Goal: Browse casually: Explore the website without a specific task or goal

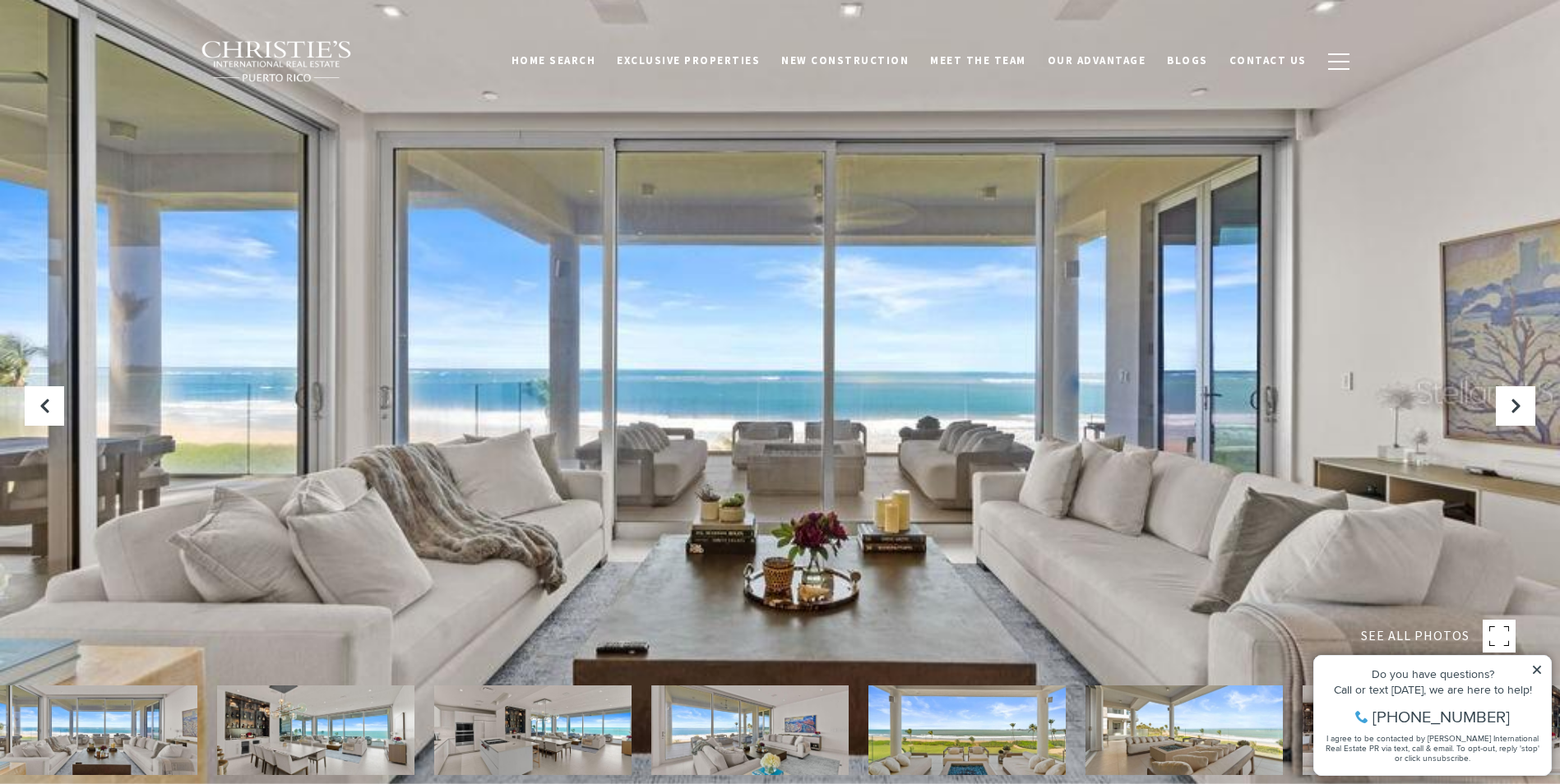
click at [1328, 404] on div at bounding box center [780, 392] width 1560 height 784
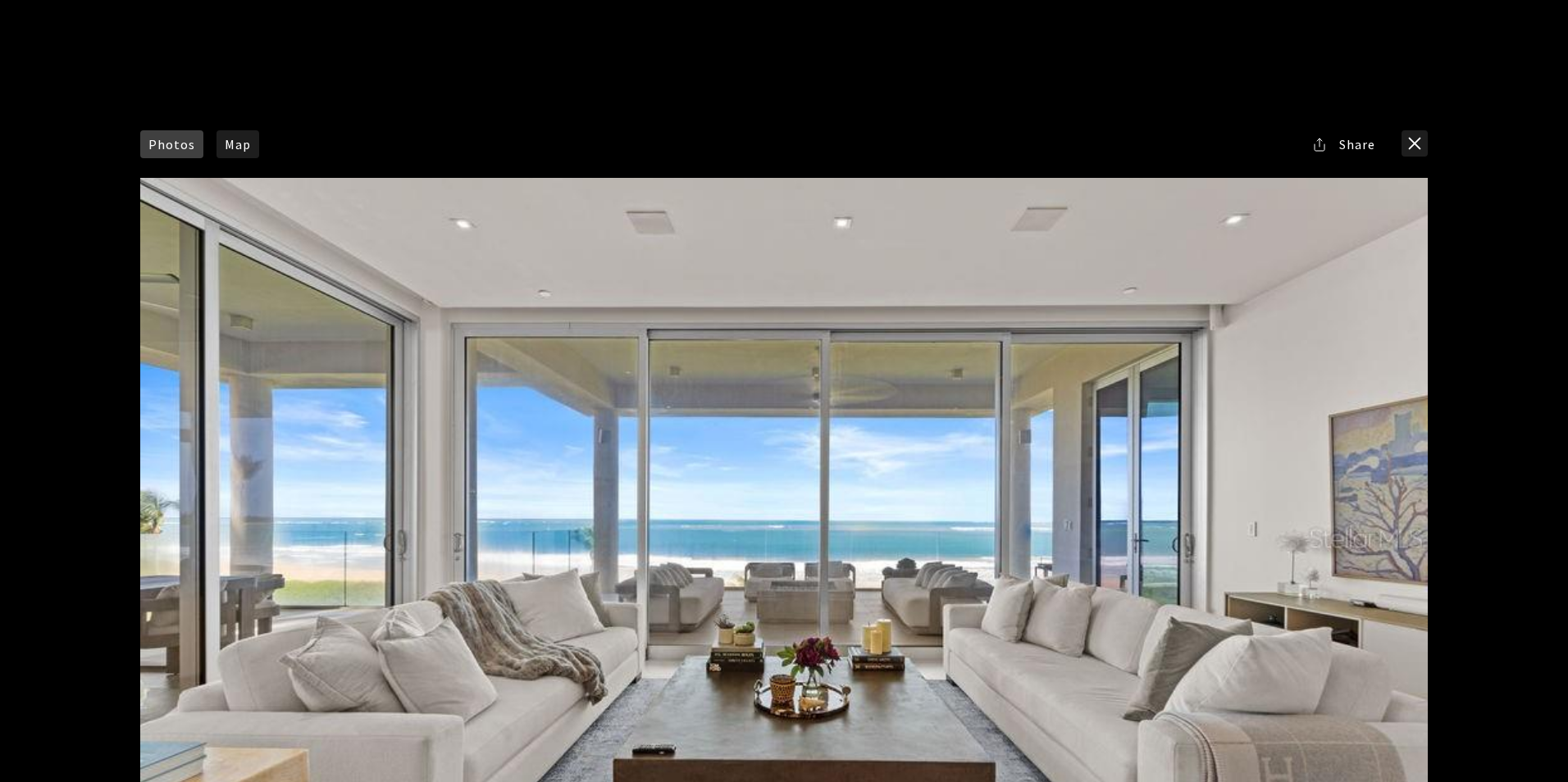
click at [391, 393] on div at bounding box center [783, 538] width 1287 height 720
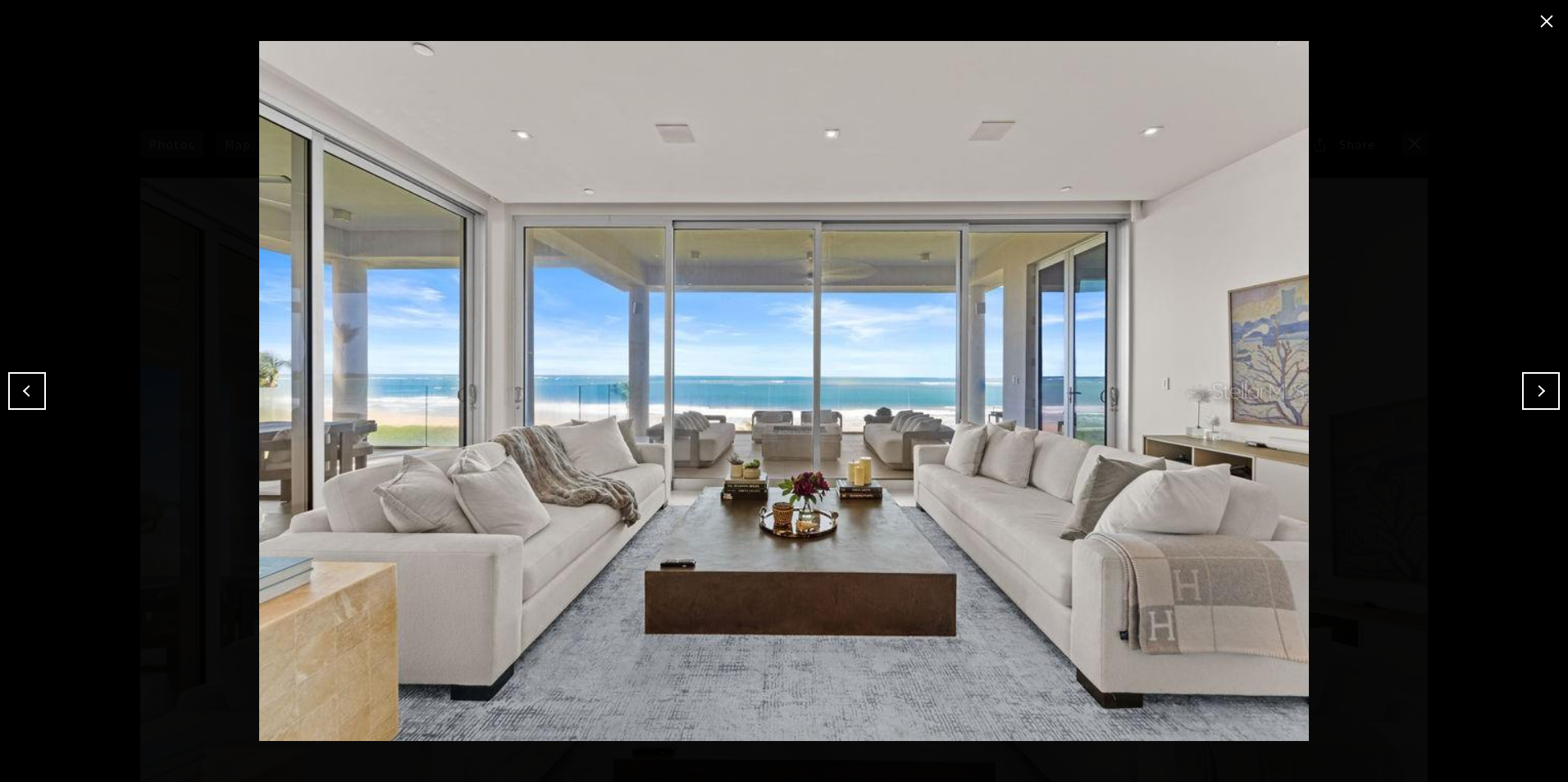
click at [1542, 392] on button "Next" at bounding box center [1540, 391] width 37 height 37
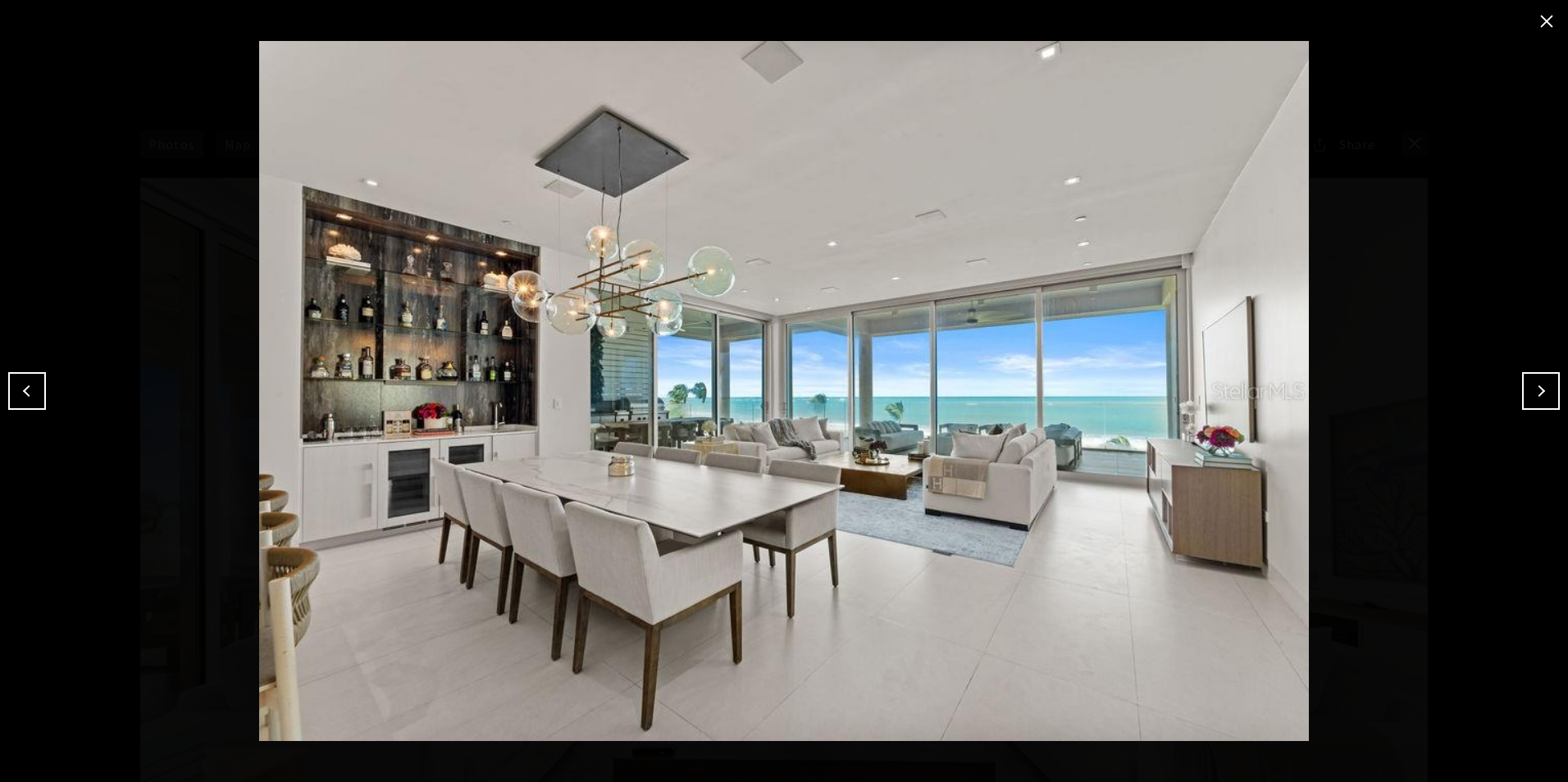
click at [1542, 392] on button "Next" at bounding box center [1540, 391] width 37 height 37
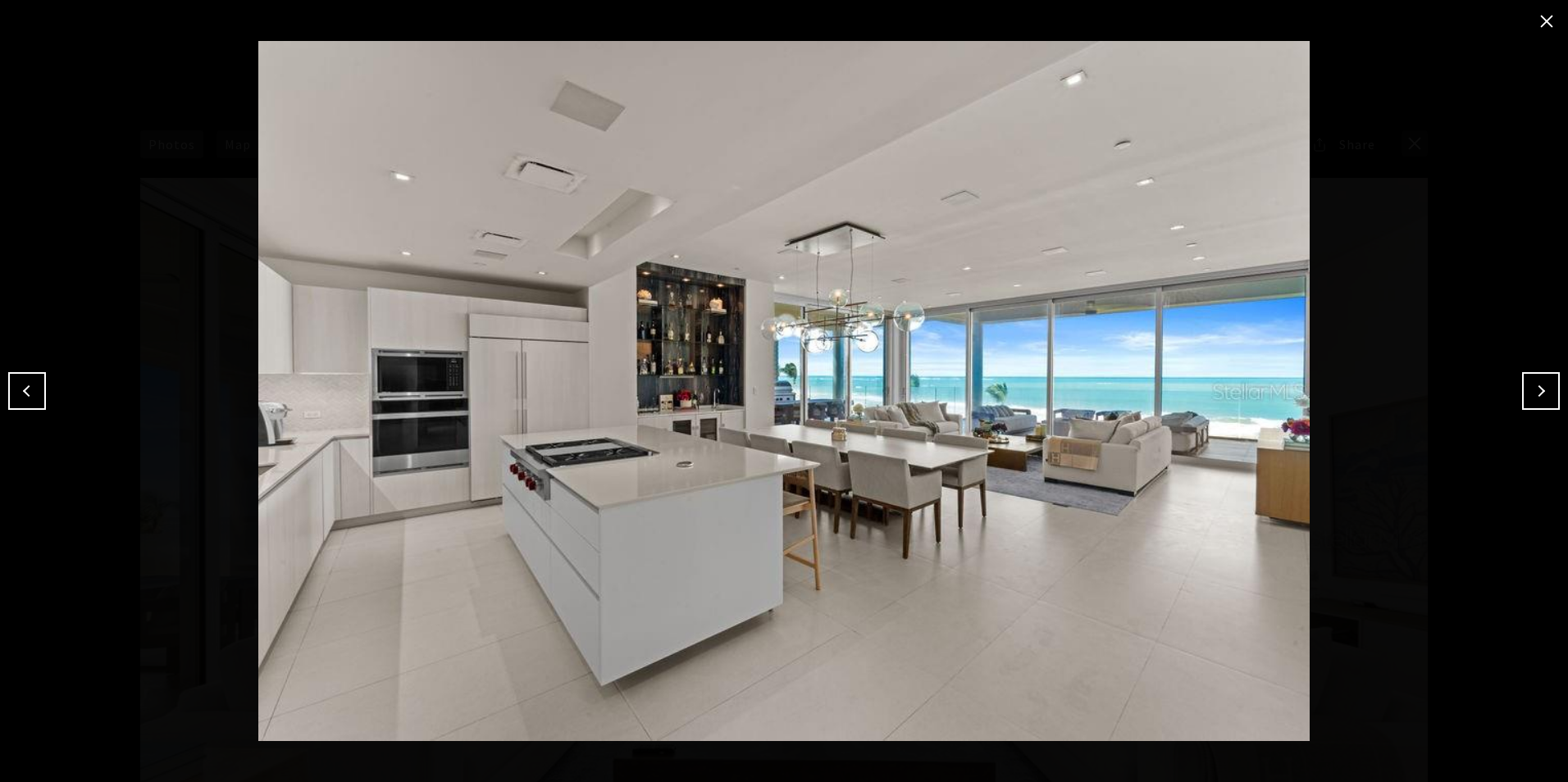
click at [1542, 392] on button "Next" at bounding box center [1540, 391] width 37 height 37
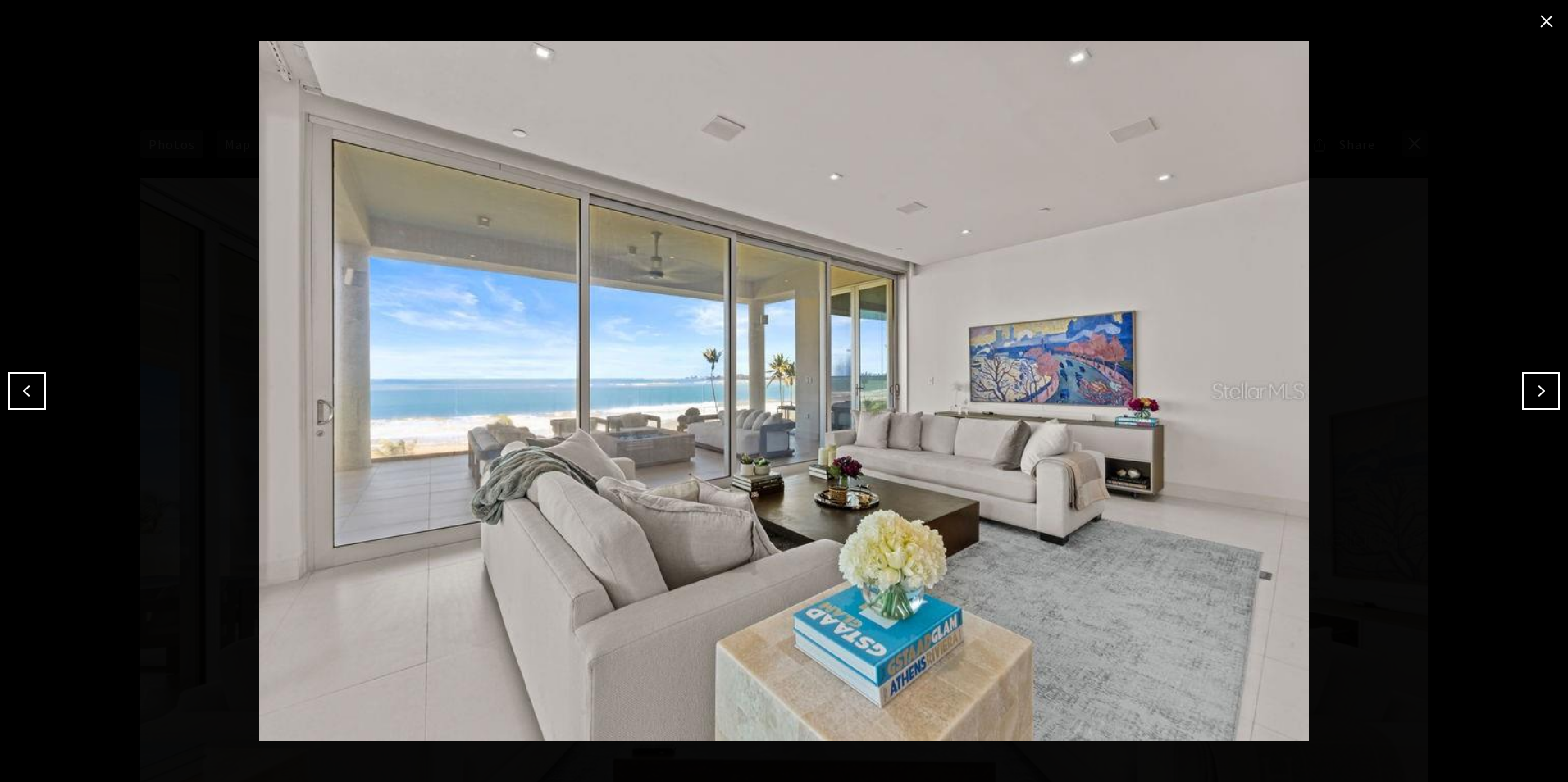
click at [1542, 392] on button "Next" at bounding box center [1540, 391] width 37 height 37
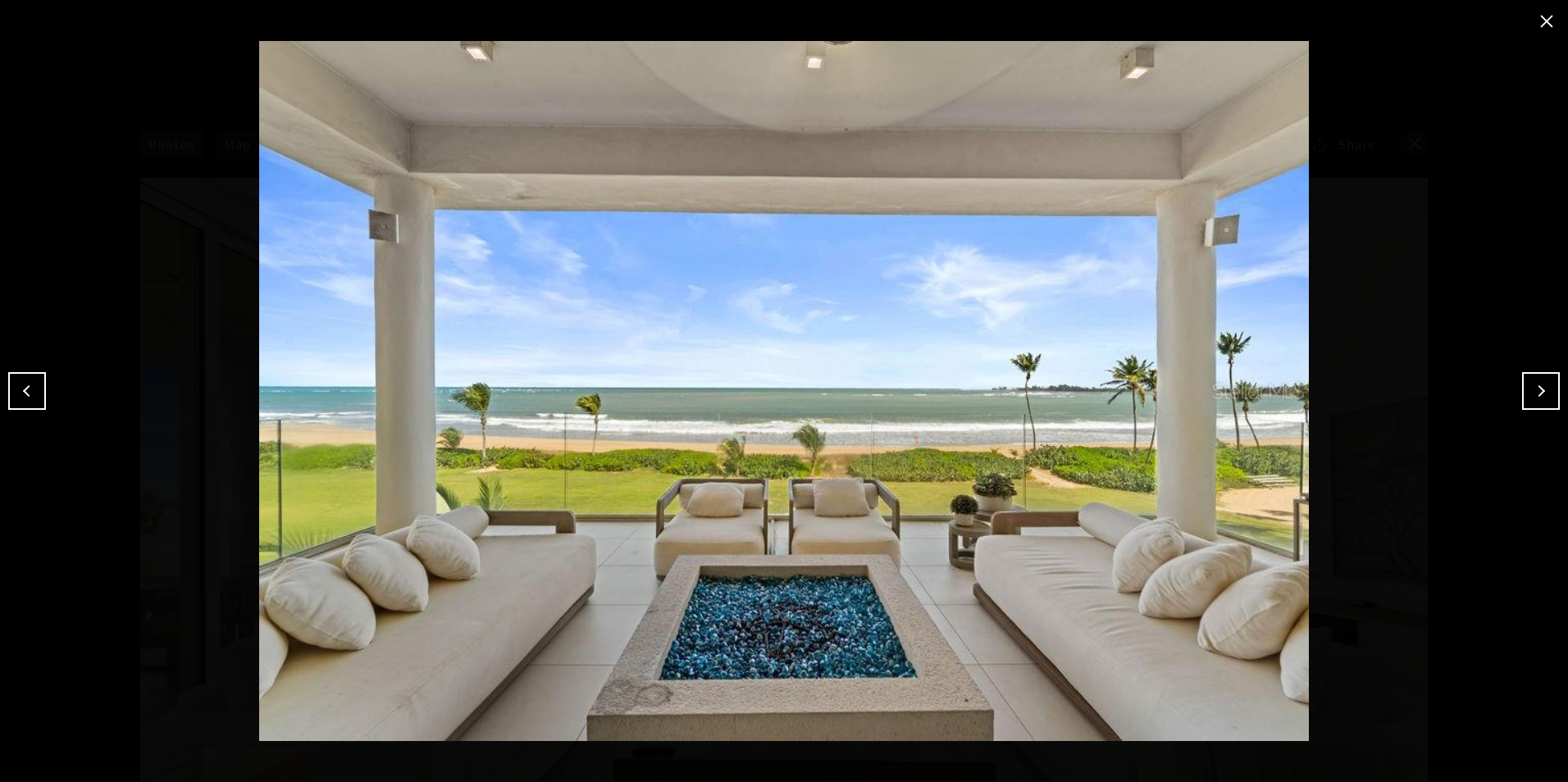
click at [1539, 397] on button "Next" at bounding box center [1540, 391] width 37 height 37
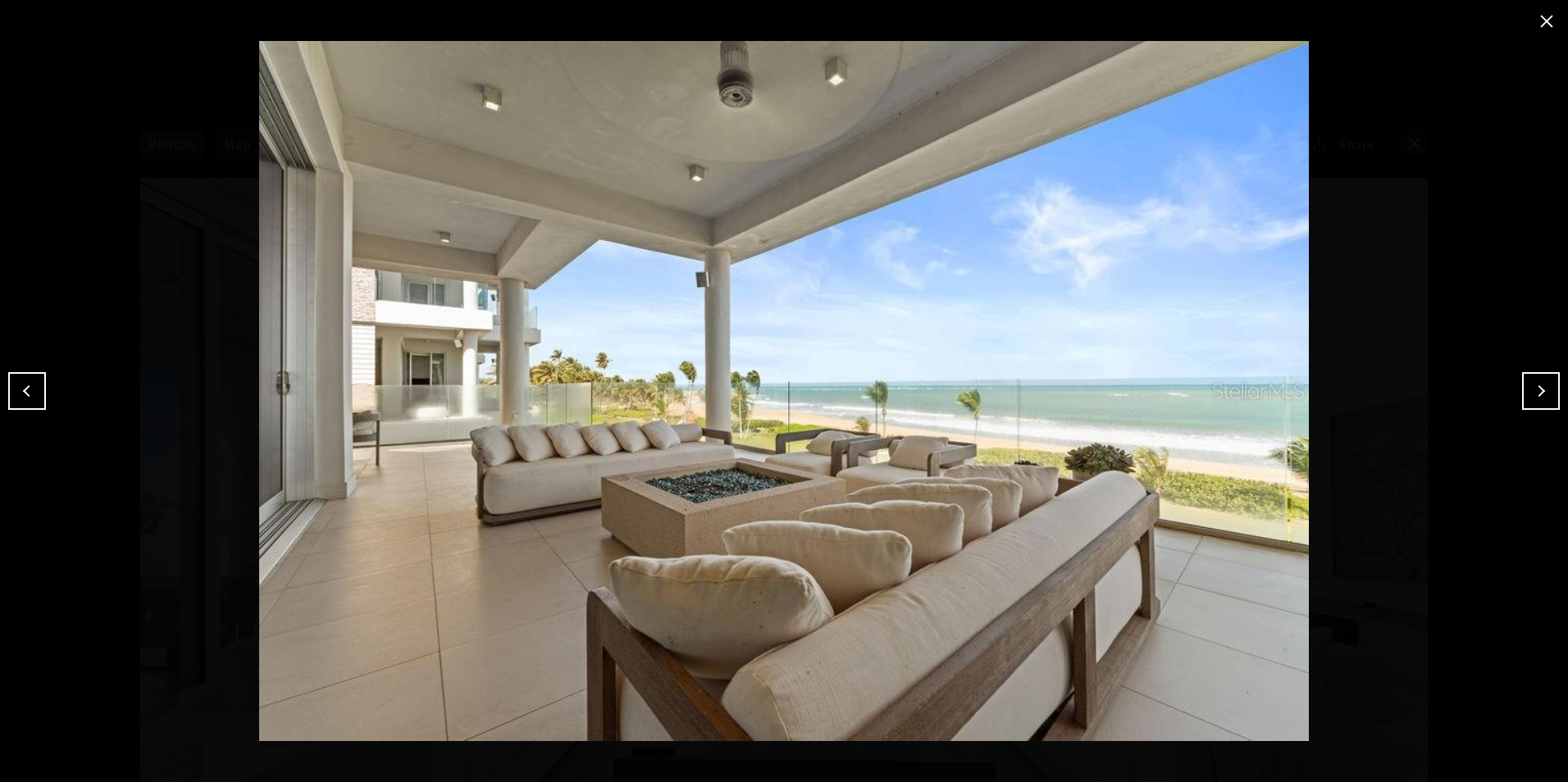
click at [1539, 397] on button "Next" at bounding box center [1540, 391] width 37 height 37
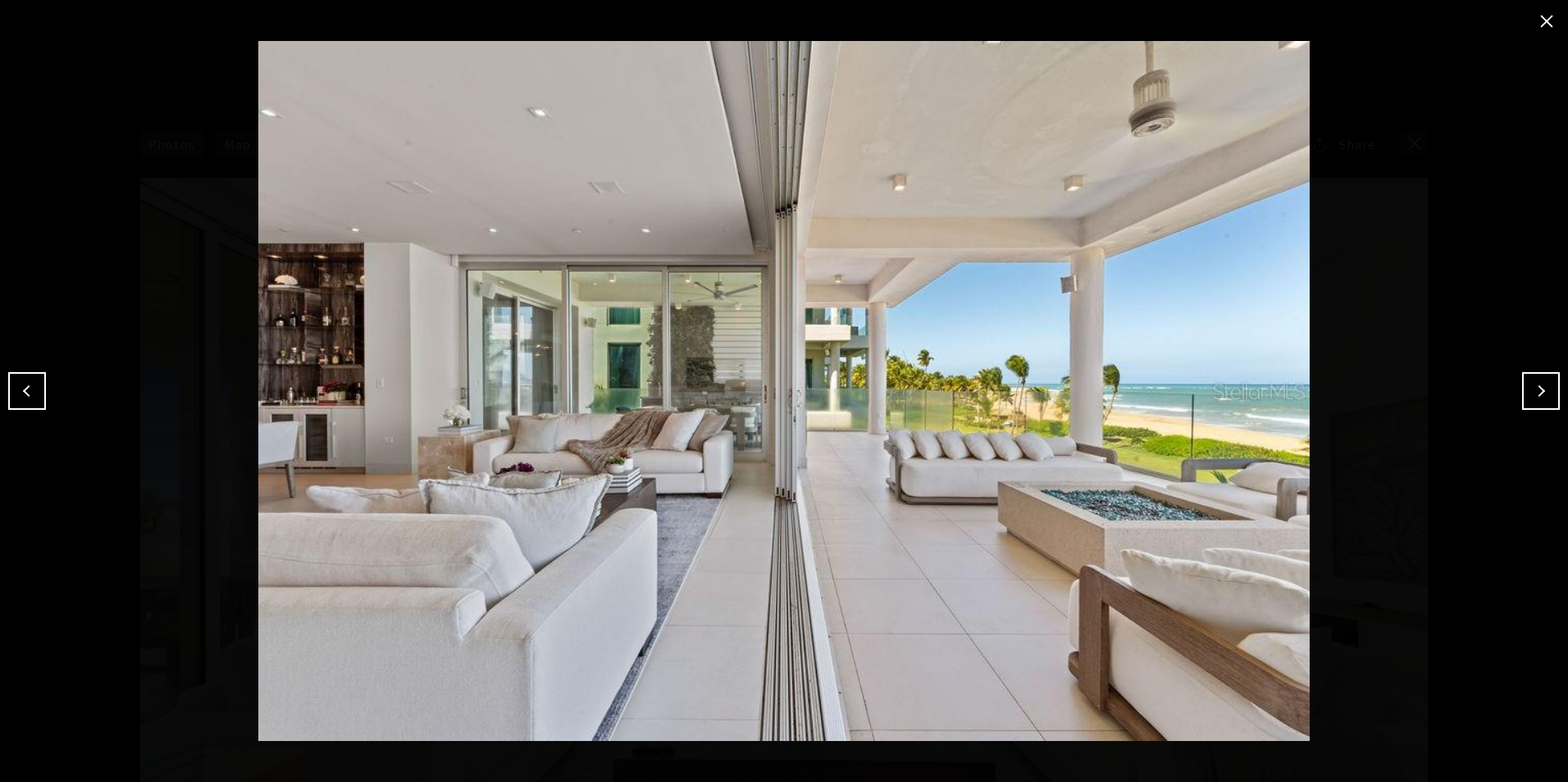
click at [1528, 391] on button "Next" at bounding box center [1540, 391] width 37 height 37
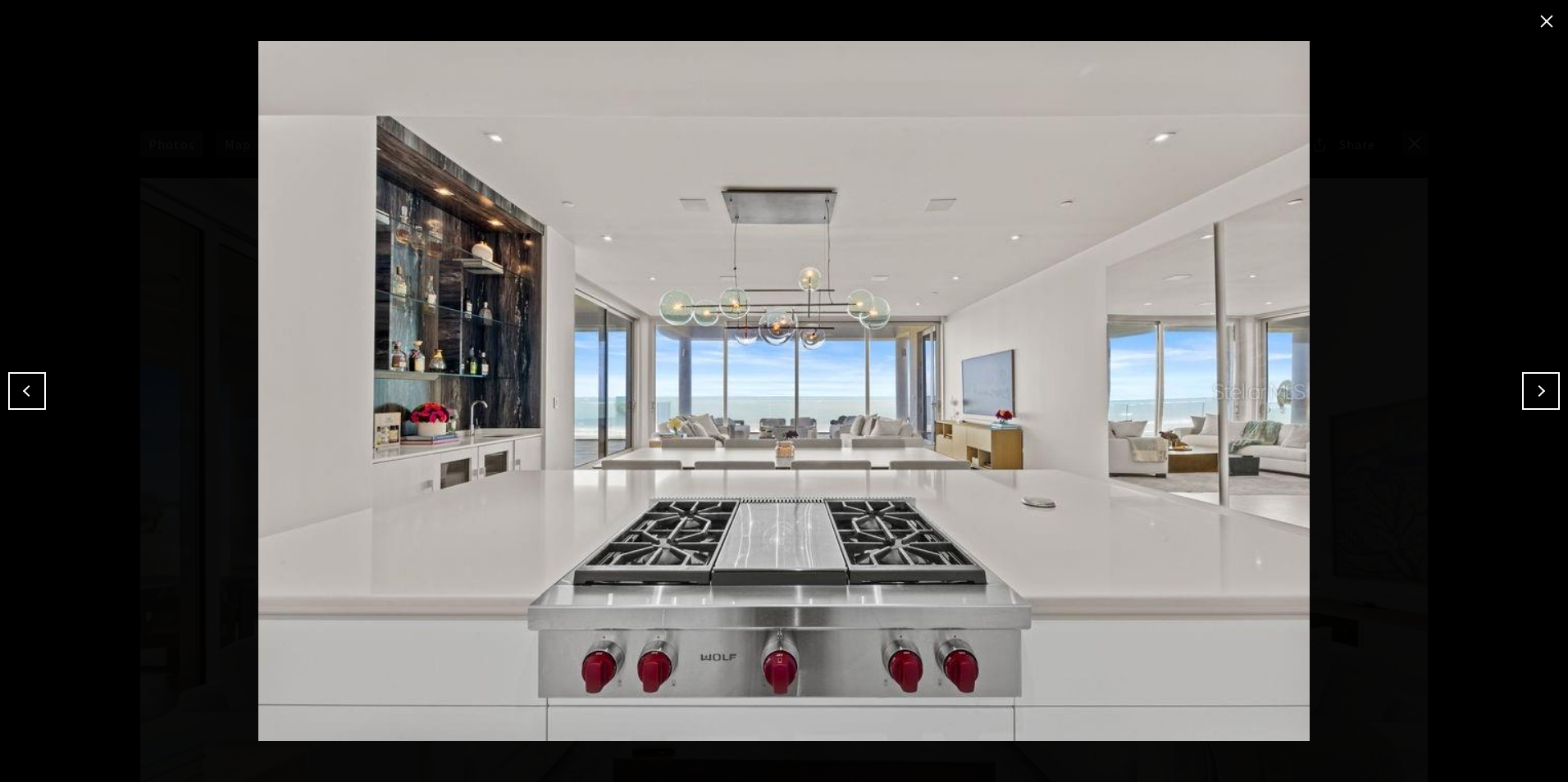
click at [1529, 391] on button "Next" at bounding box center [1540, 391] width 37 height 37
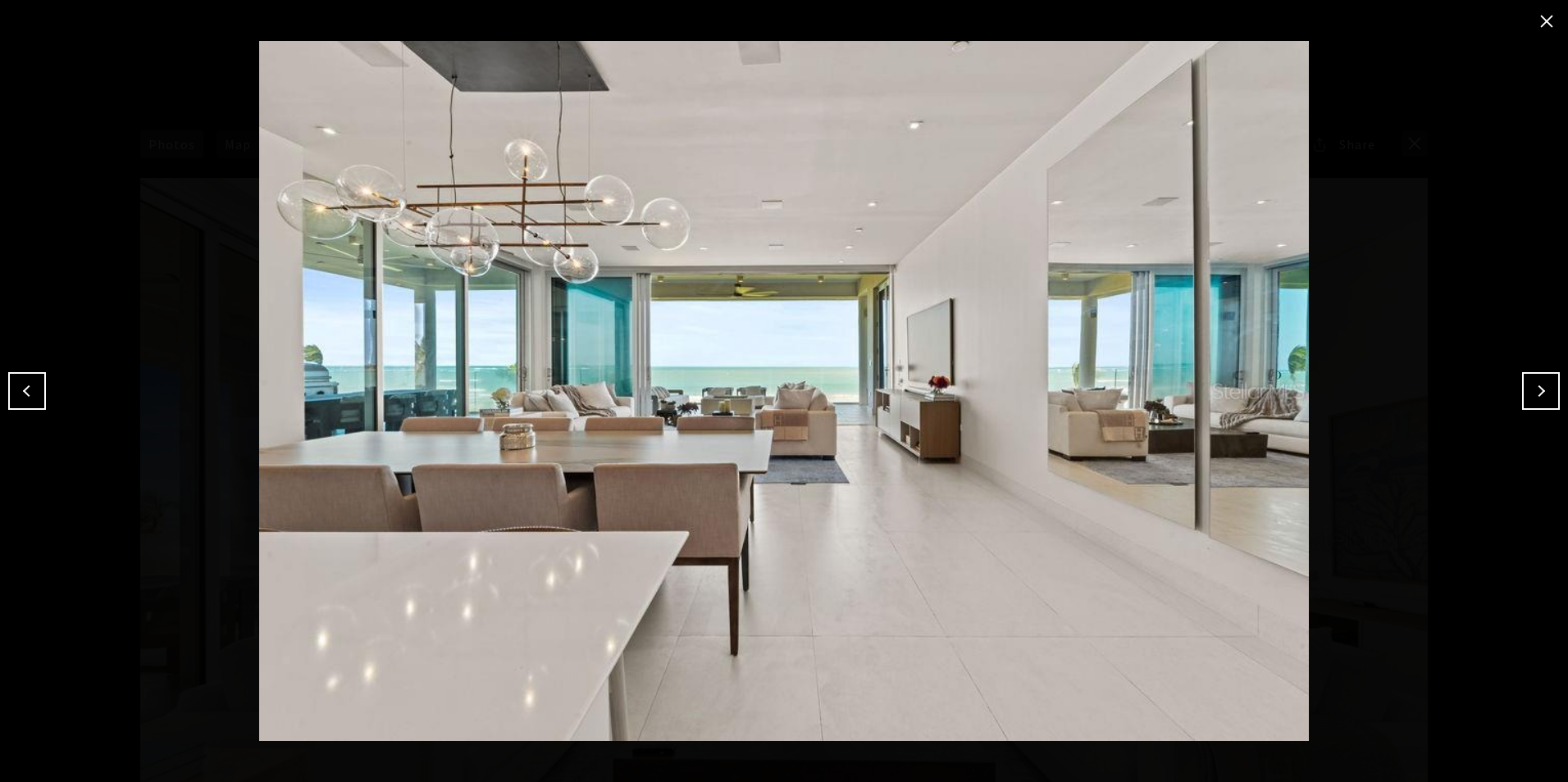
click at [1529, 391] on button "Next" at bounding box center [1540, 391] width 37 height 37
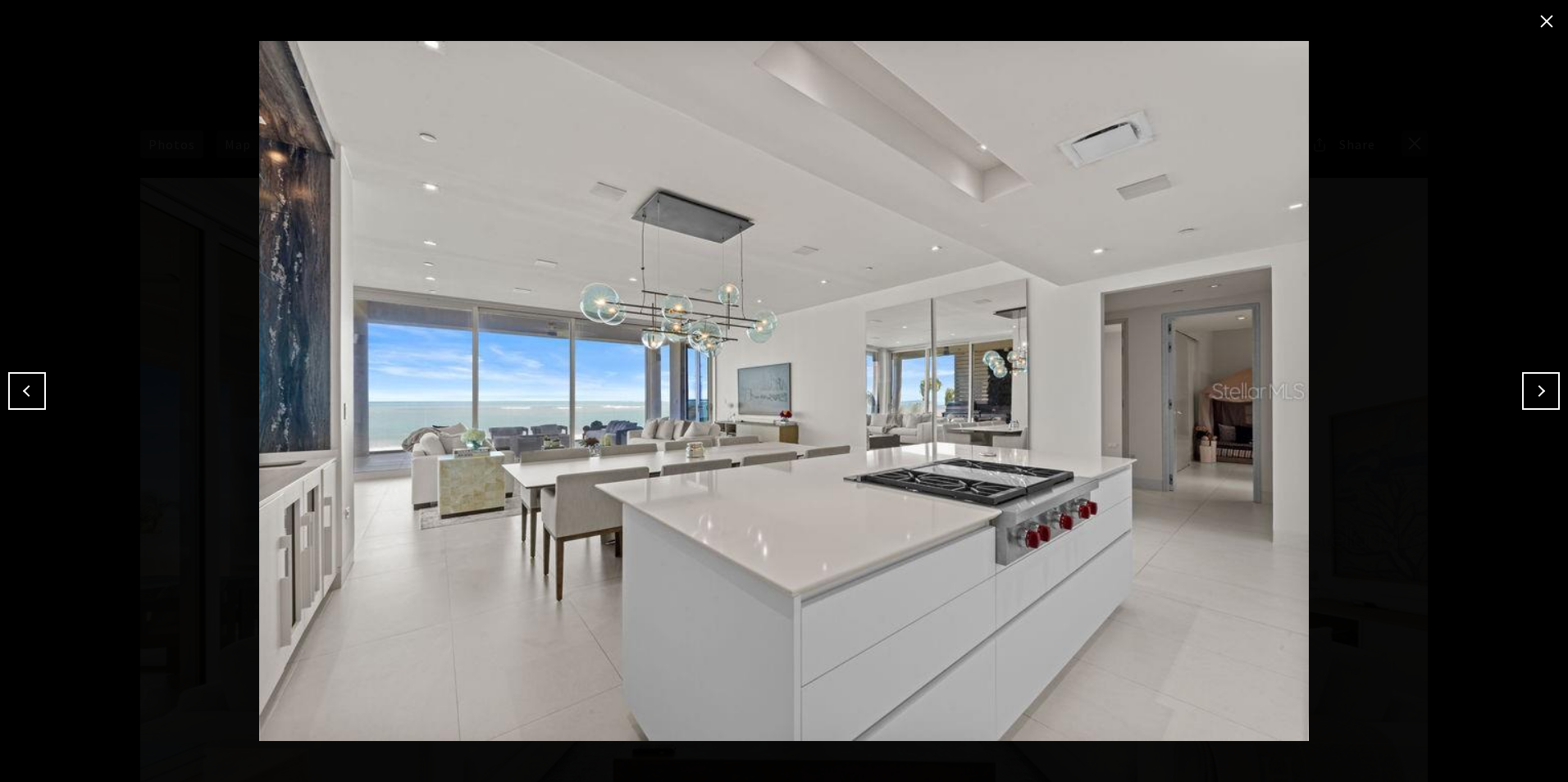
click at [1529, 391] on button "Next" at bounding box center [1540, 391] width 37 height 37
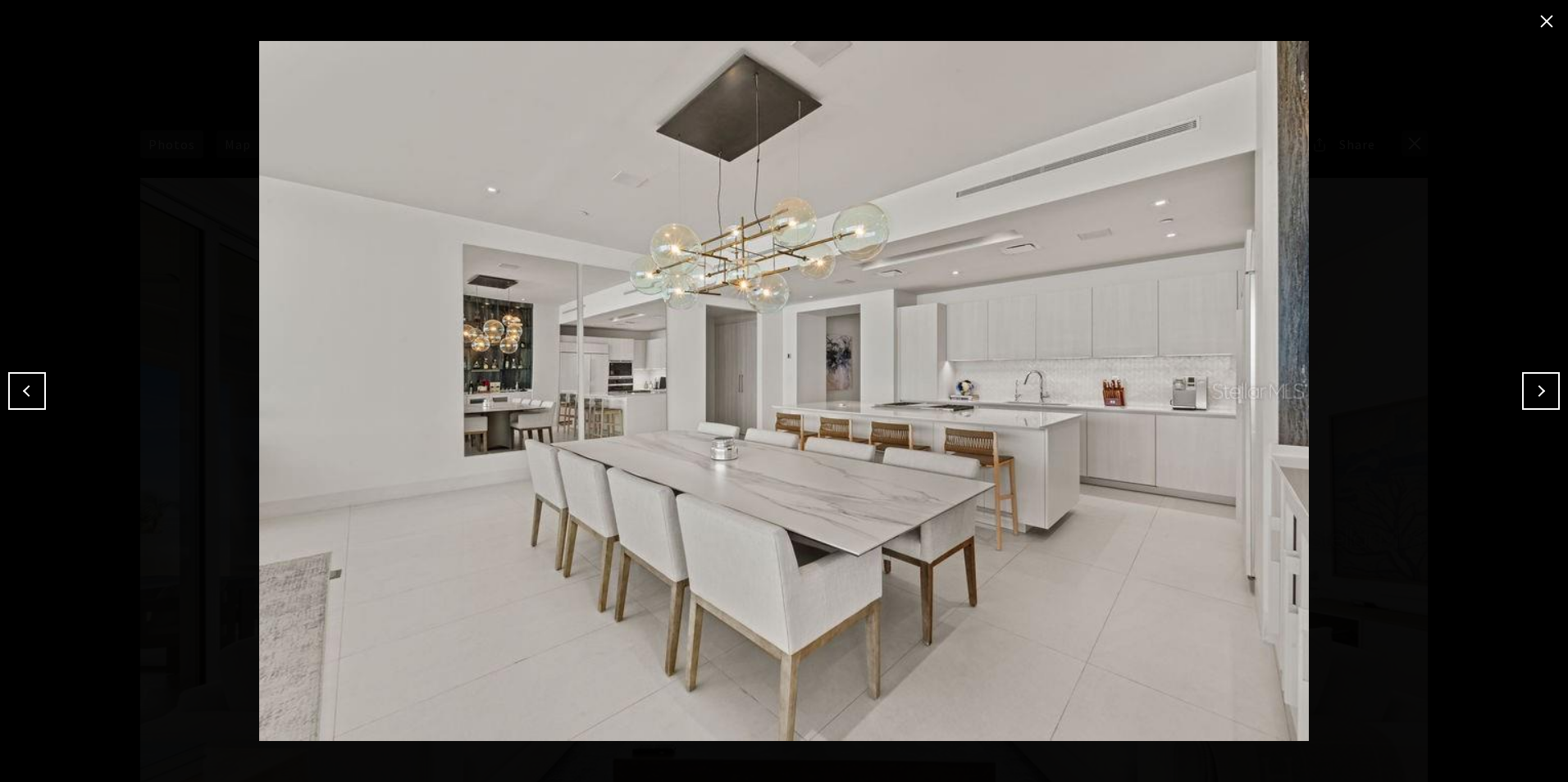
click at [1529, 391] on button "Next" at bounding box center [1540, 391] width 37 height 37
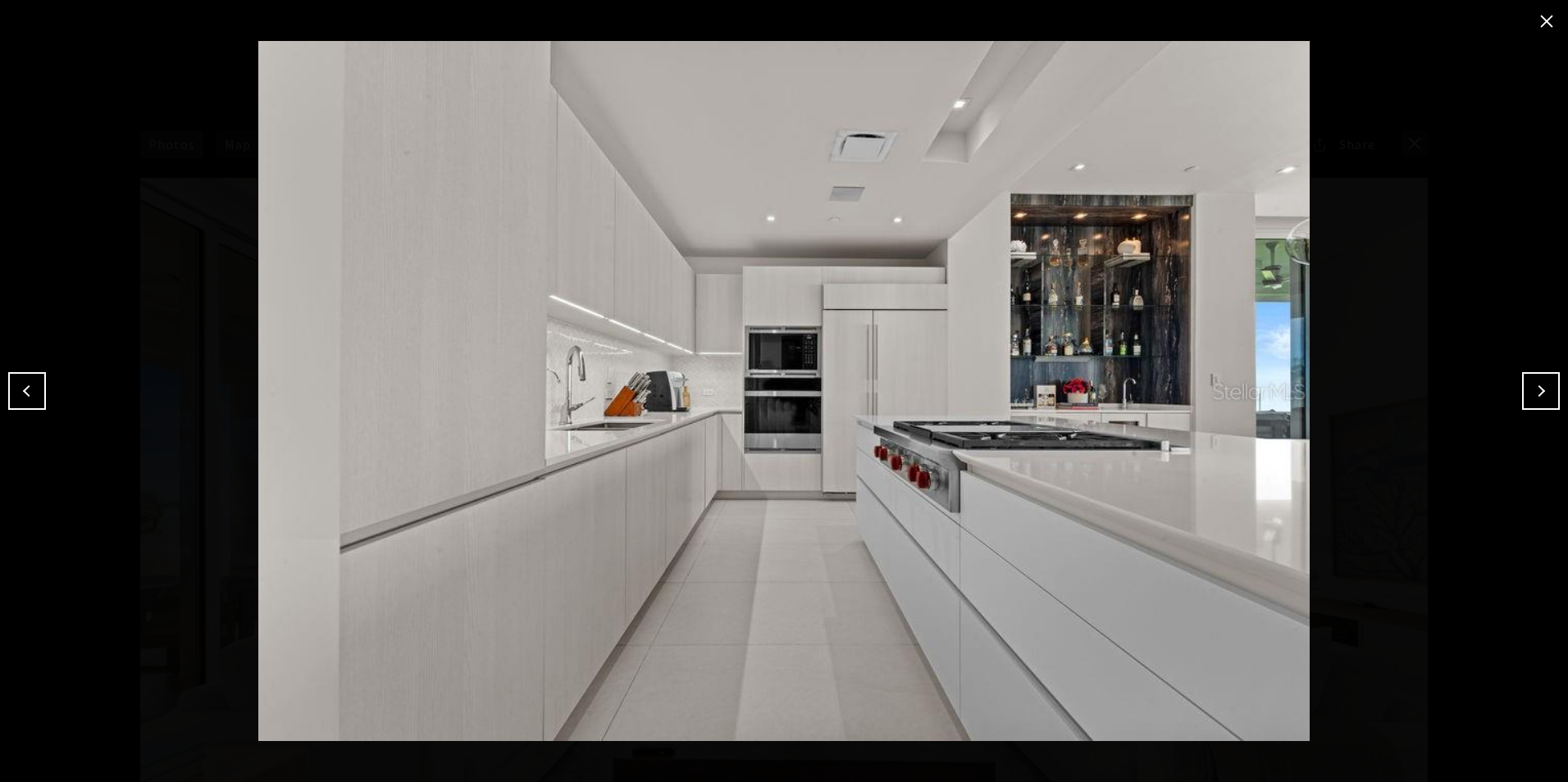
click at [1529, 391] on button "Next" at bounding box center [1540, 391] width 37 height 37
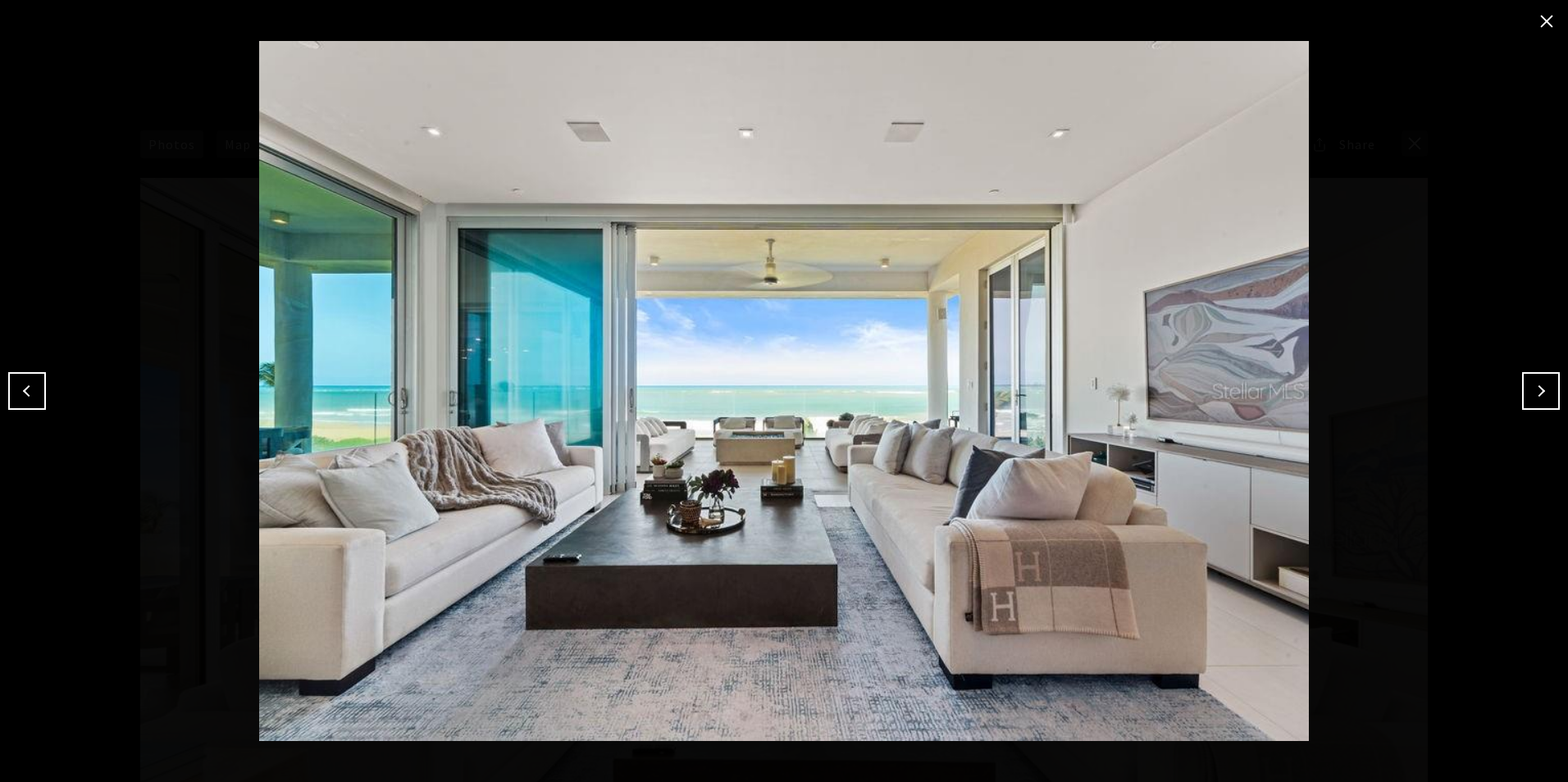
click at [1529, 391] on button "Next" at bounding box center [1540, 391] width 37 height 37
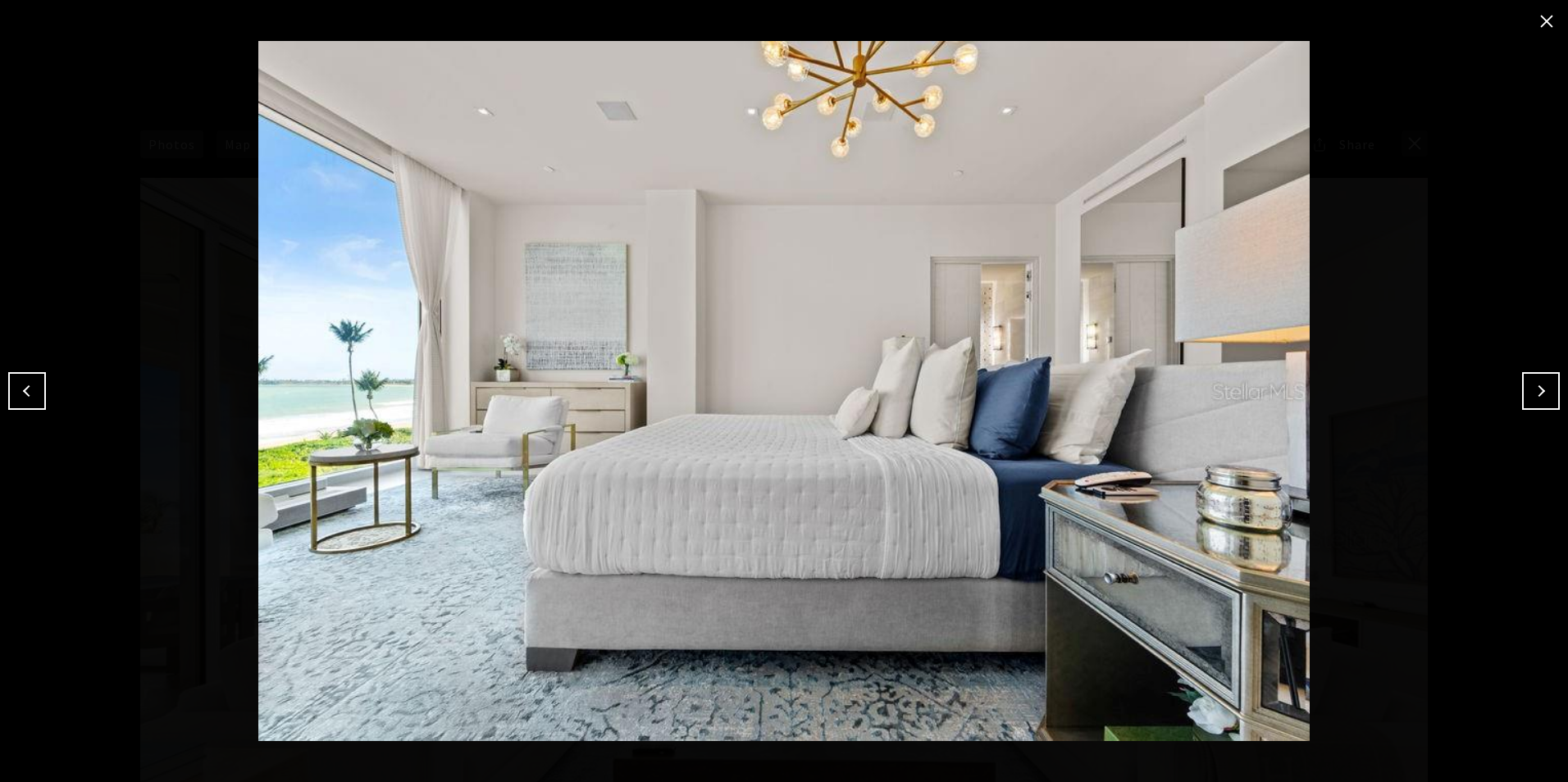
click at [1529, 391] on button "Next" at bounding box center [1540, 391] width 37 height 37
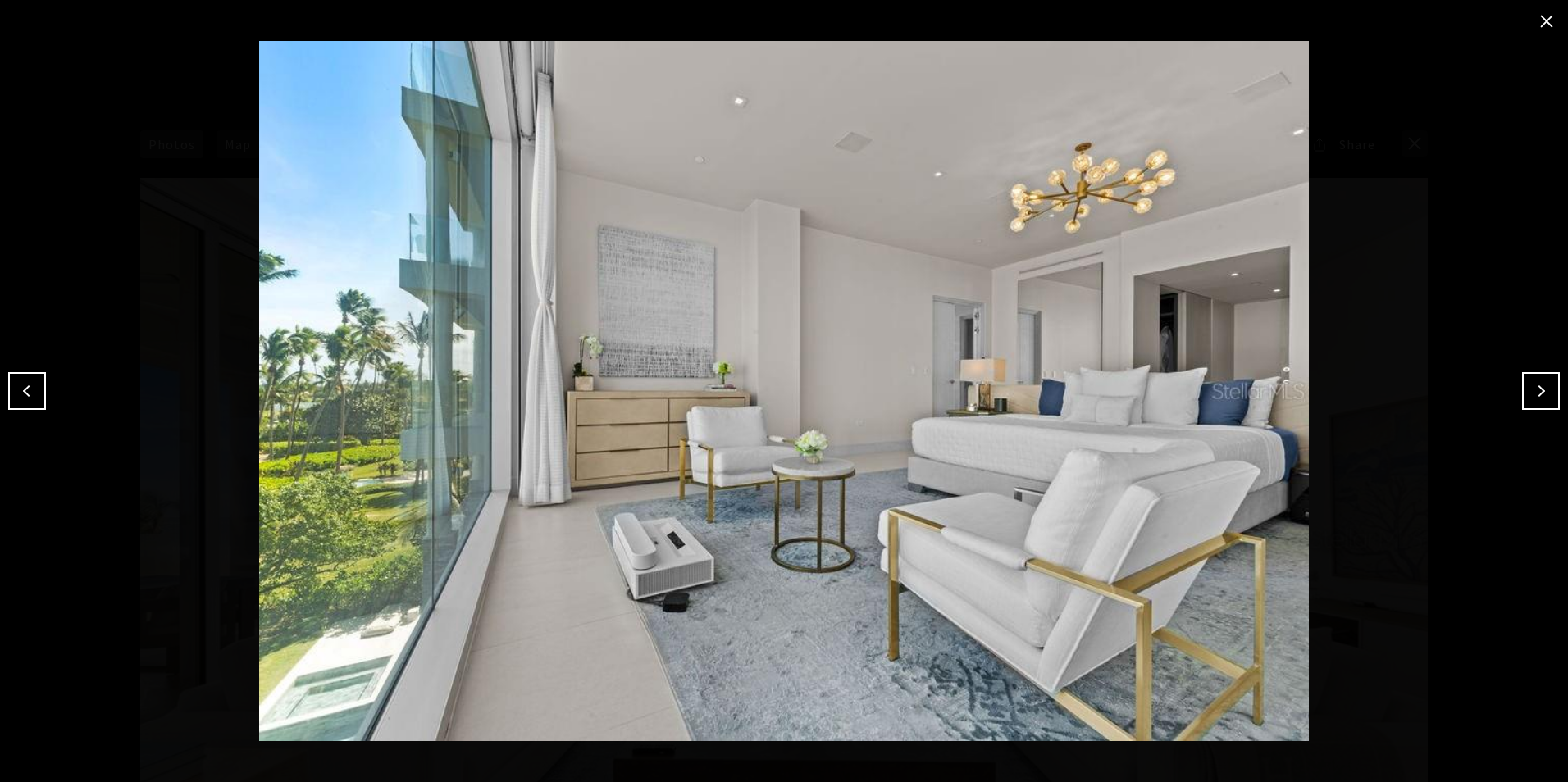
click at [1529, 391] on button "Next" at bounding box center [1540, 391] width 37 height 37
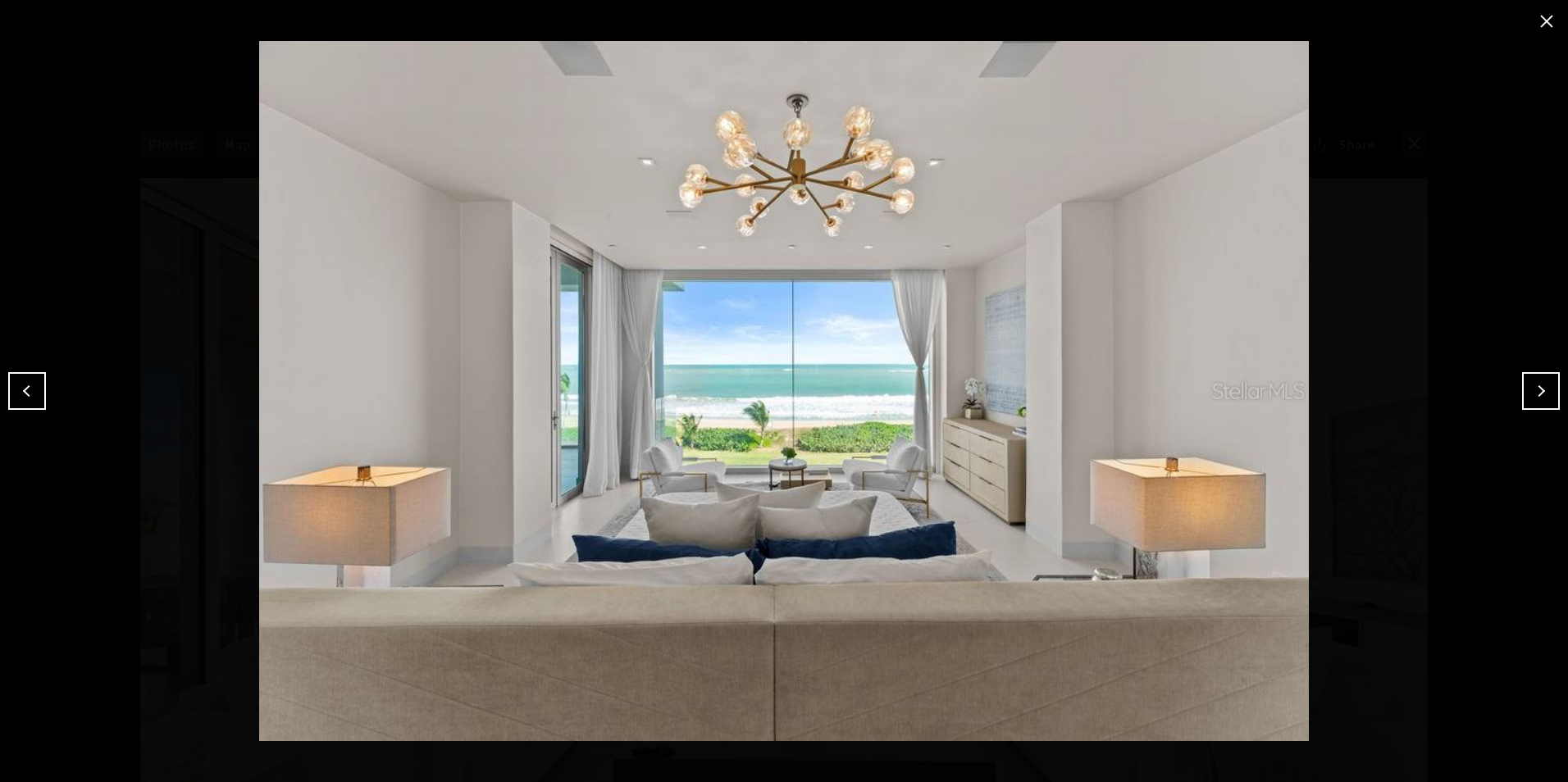
click at [1529, 391] on button "Next" at bounding box center [1540, 391] width 37 height 37
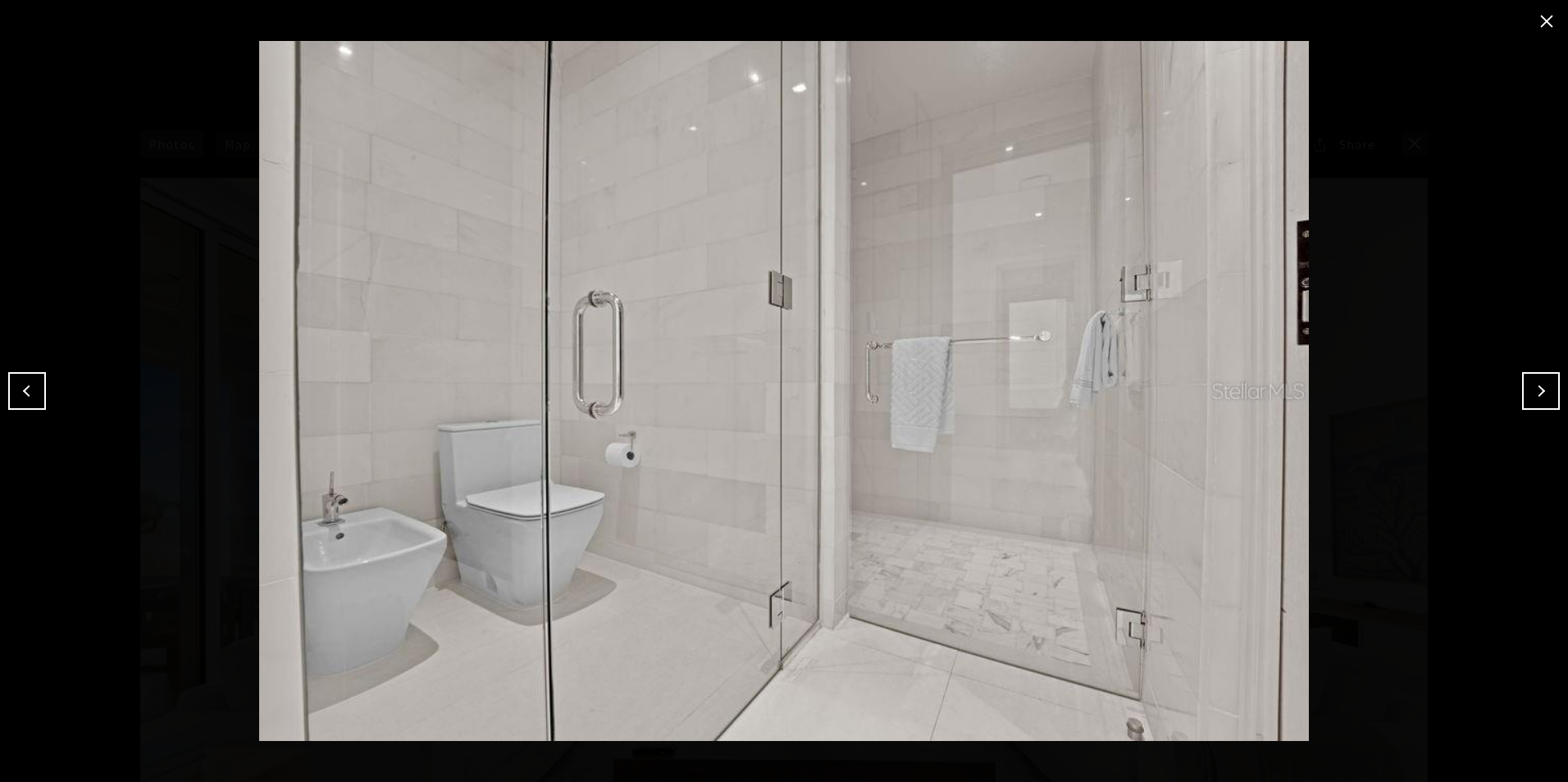
click at [1529, 391] on button "Next" at bounding box center [1540, 391] width 37 height 37
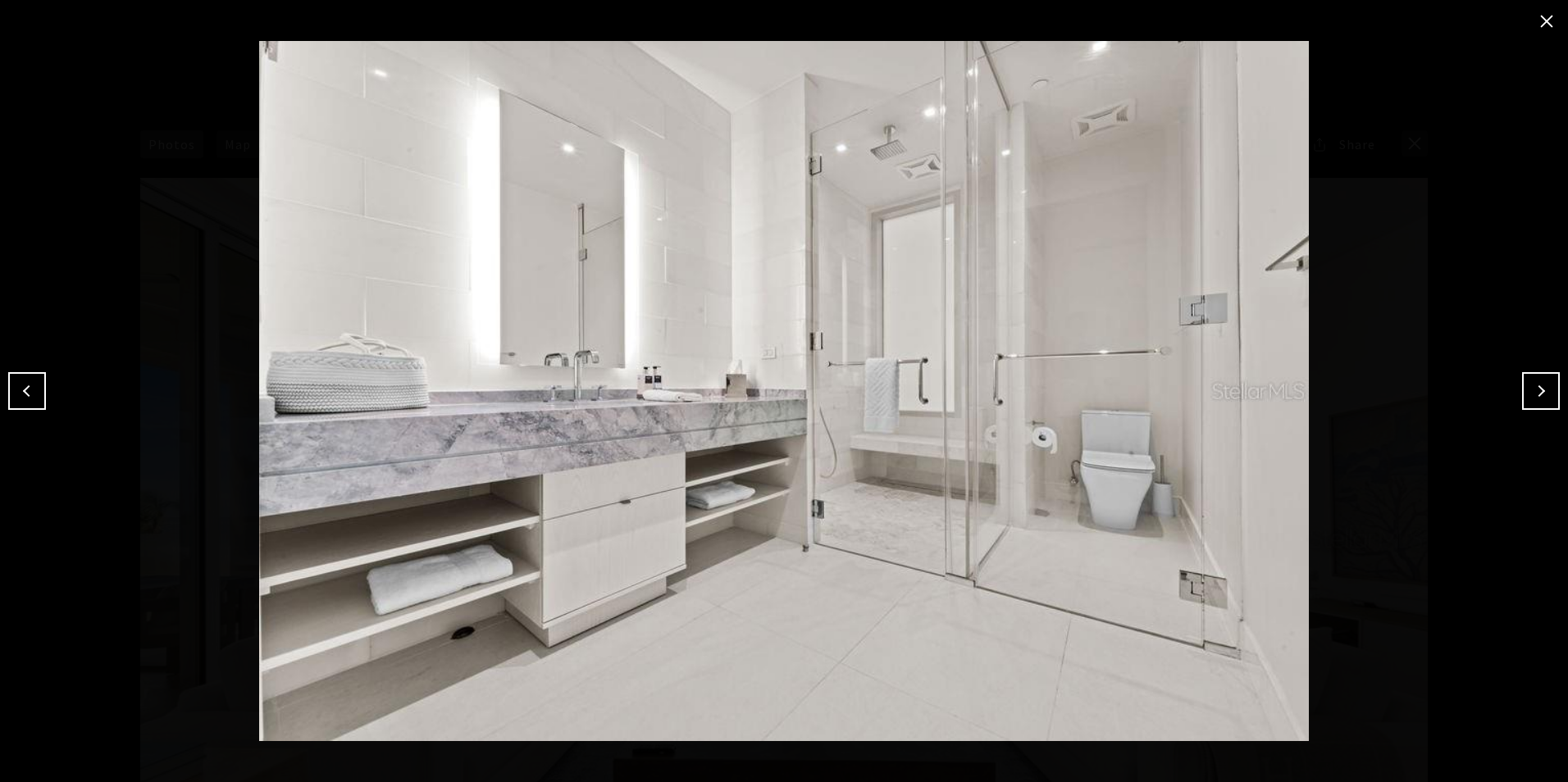
click at [1529, 391] on button "Next" at bounding box center [1540, 391] width 37 height 37
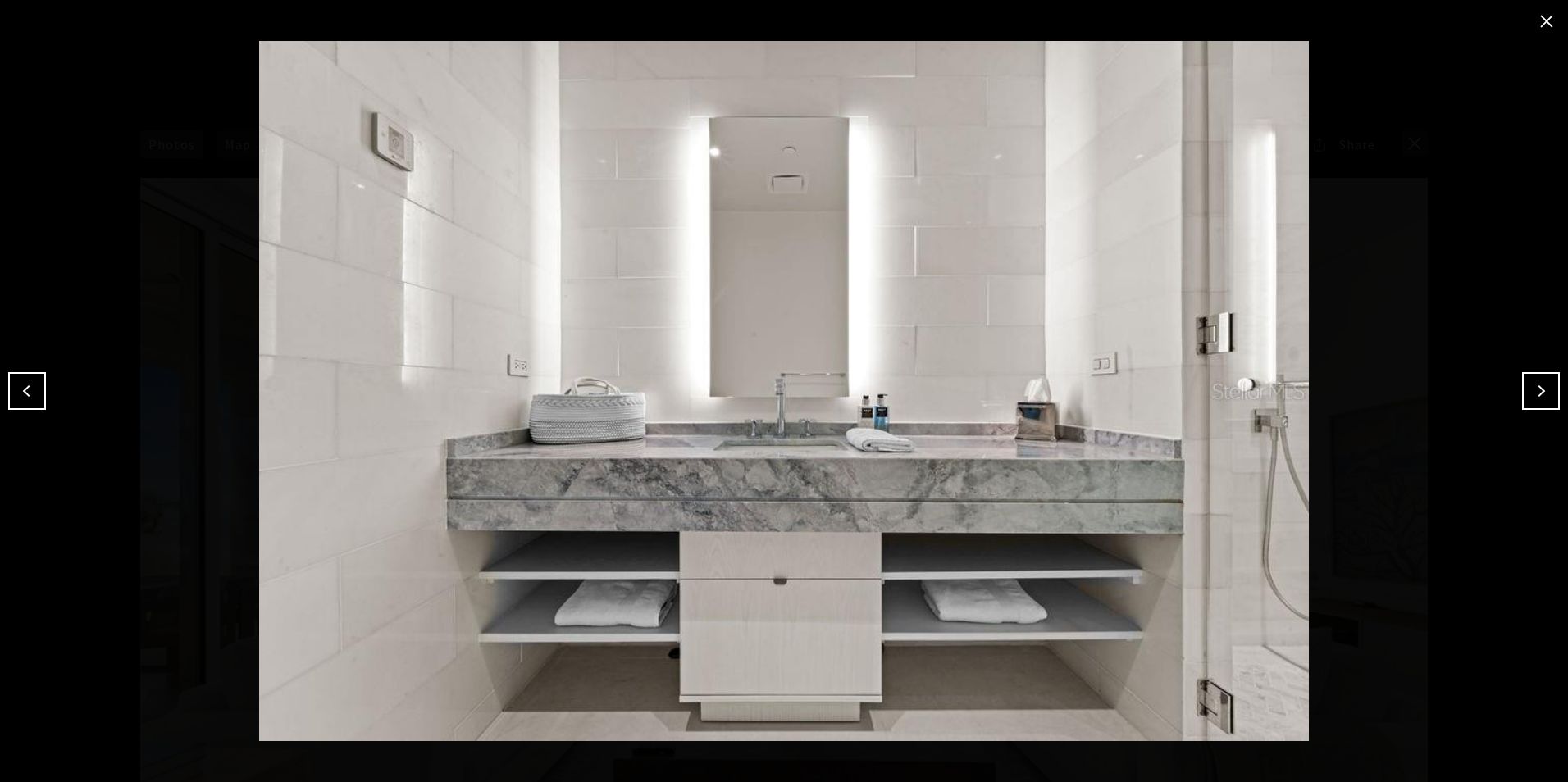
click at [1529, 391] on button "Next" at bounding box center [1540, 391] width 37 height 37
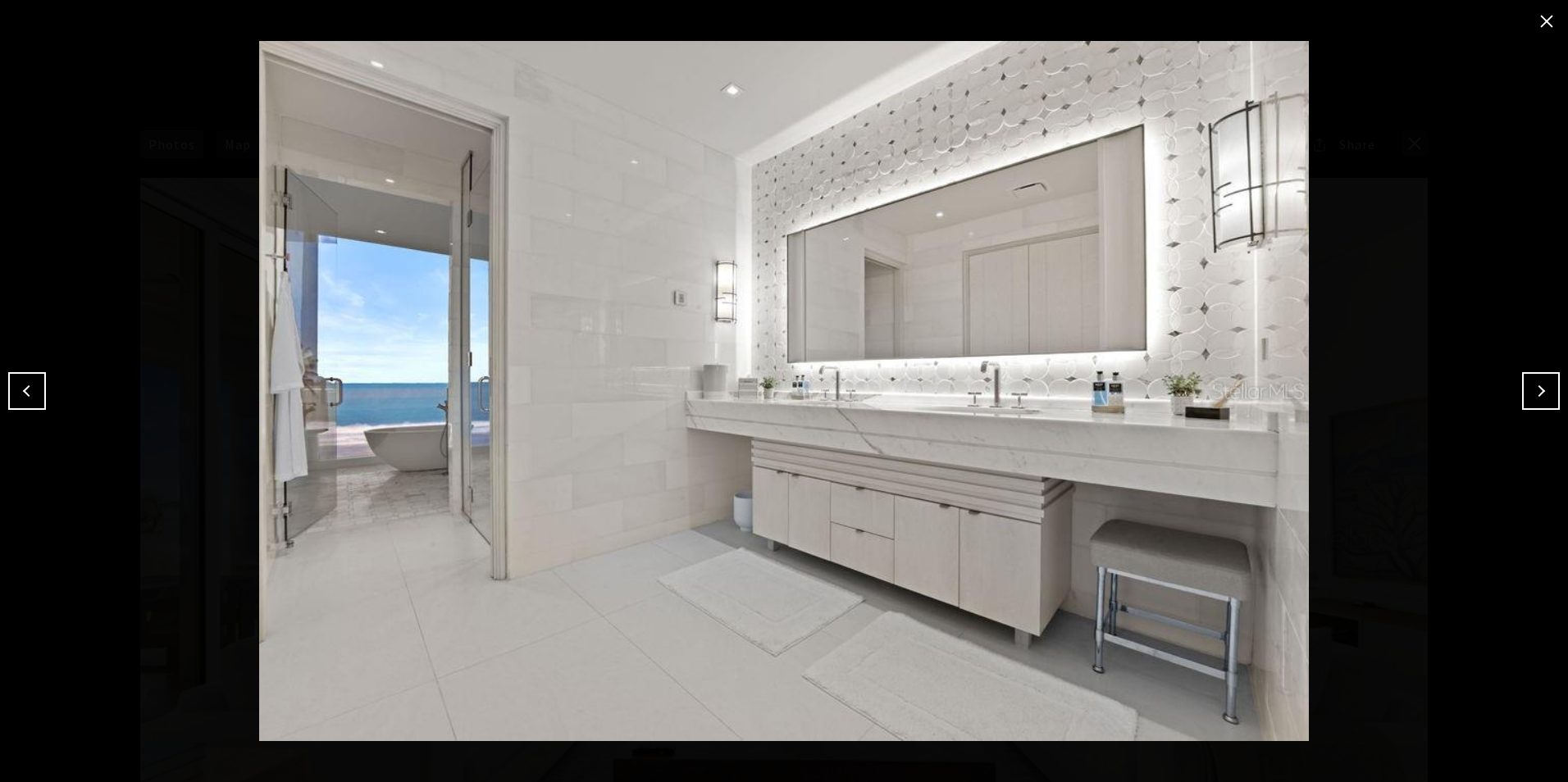
click at [1530, 390] on button "Next" at bounding box center [1540, 391] width 37 height 37
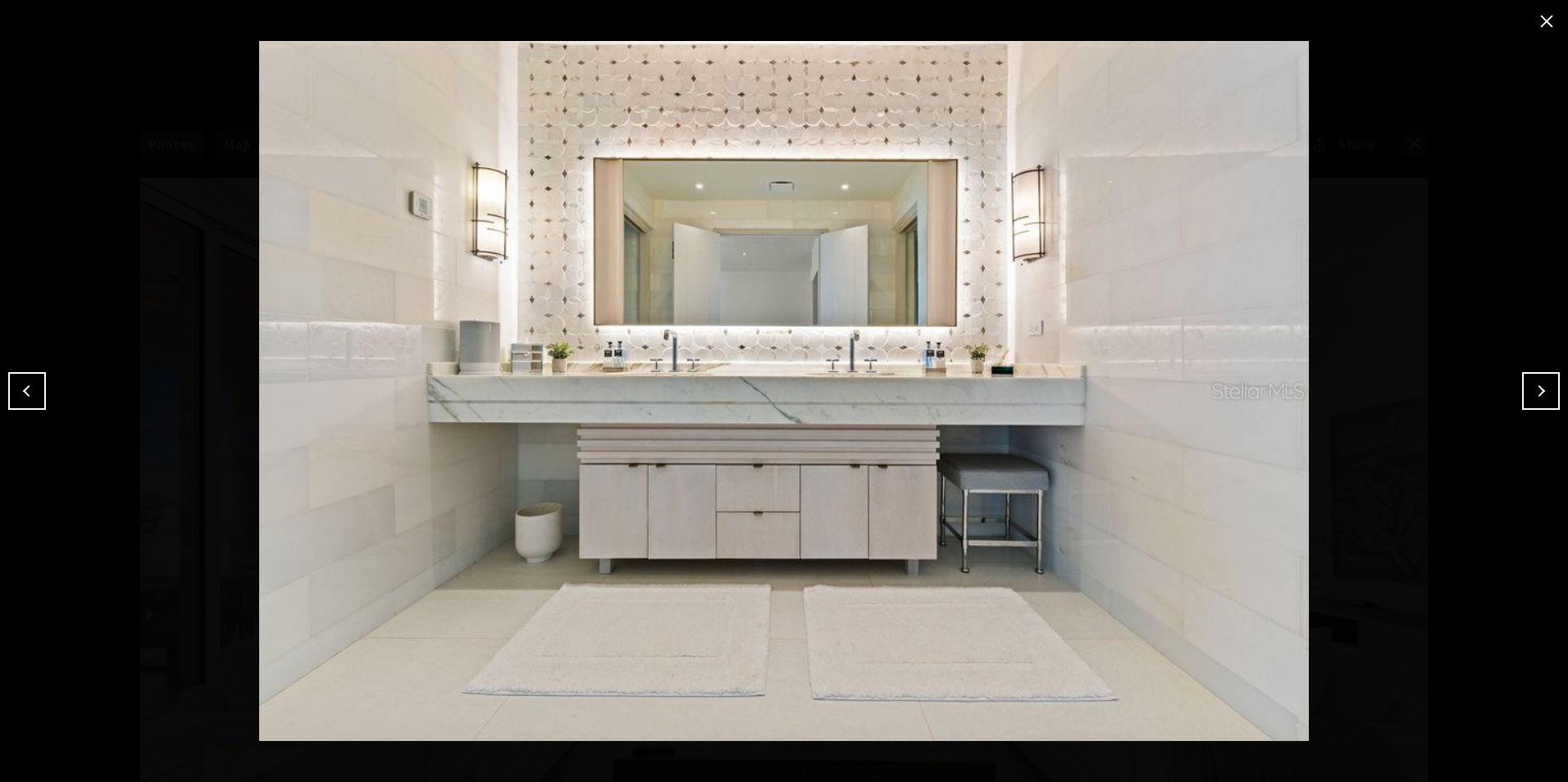
click at [1531, 391] on button "Next" at bounding box center [1540, 391] width 37 height 37
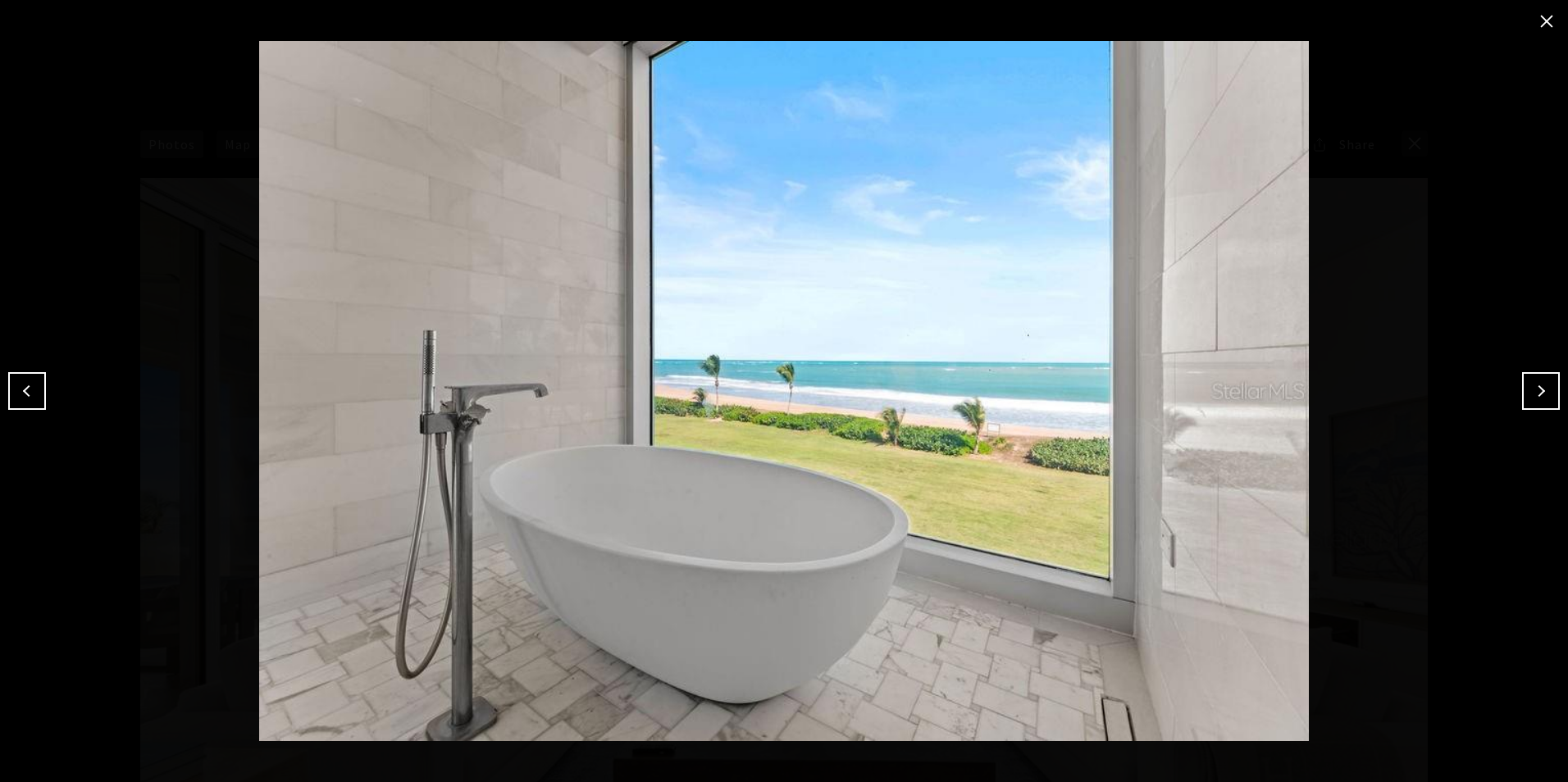
click at [1533, 391] on button "Next" at bounding box center [1540, 391] width 37 height 37
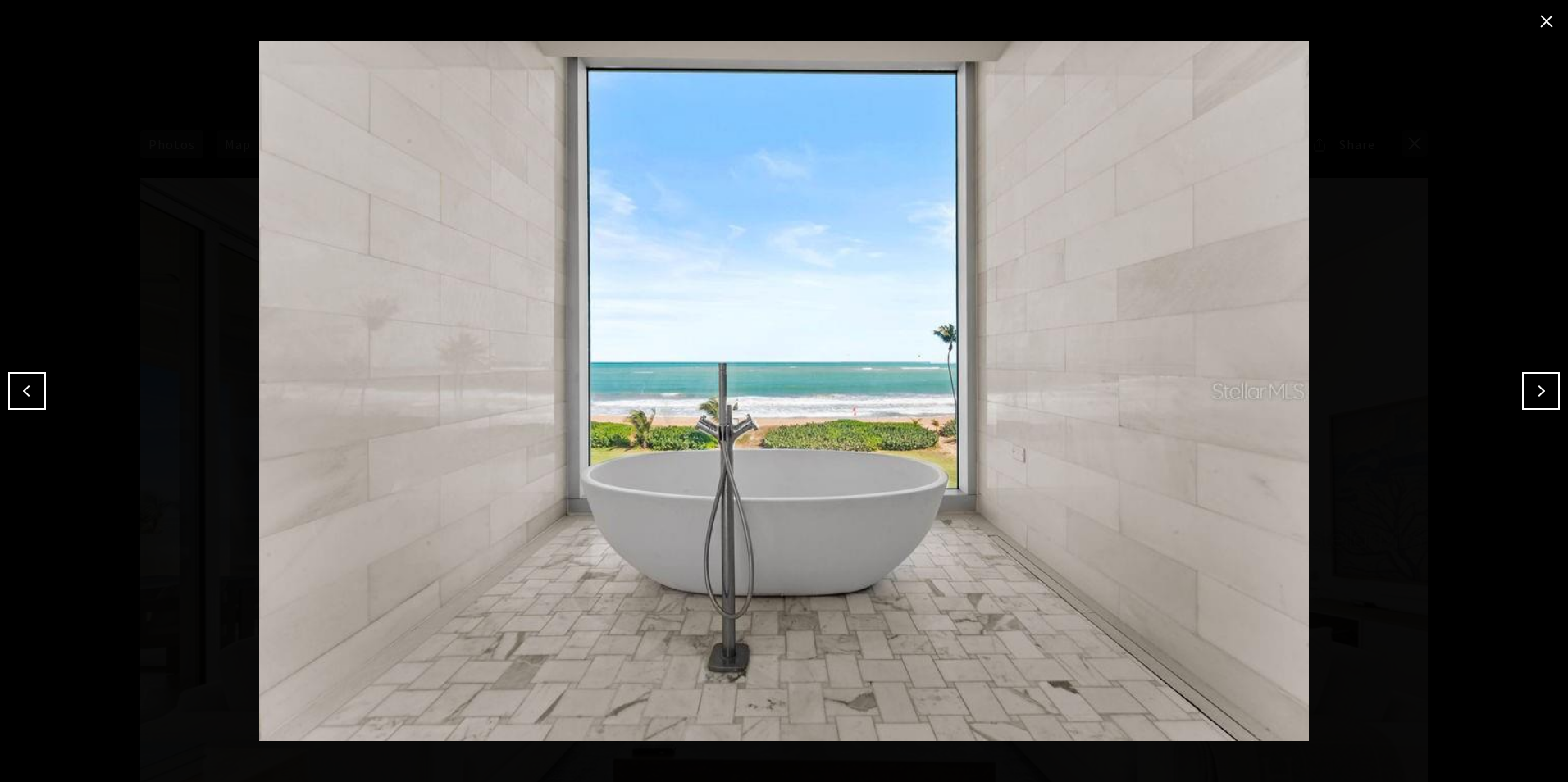
click at [1528, 398] on button "Next" at bounding box center [1540, 391] width 37 height 37
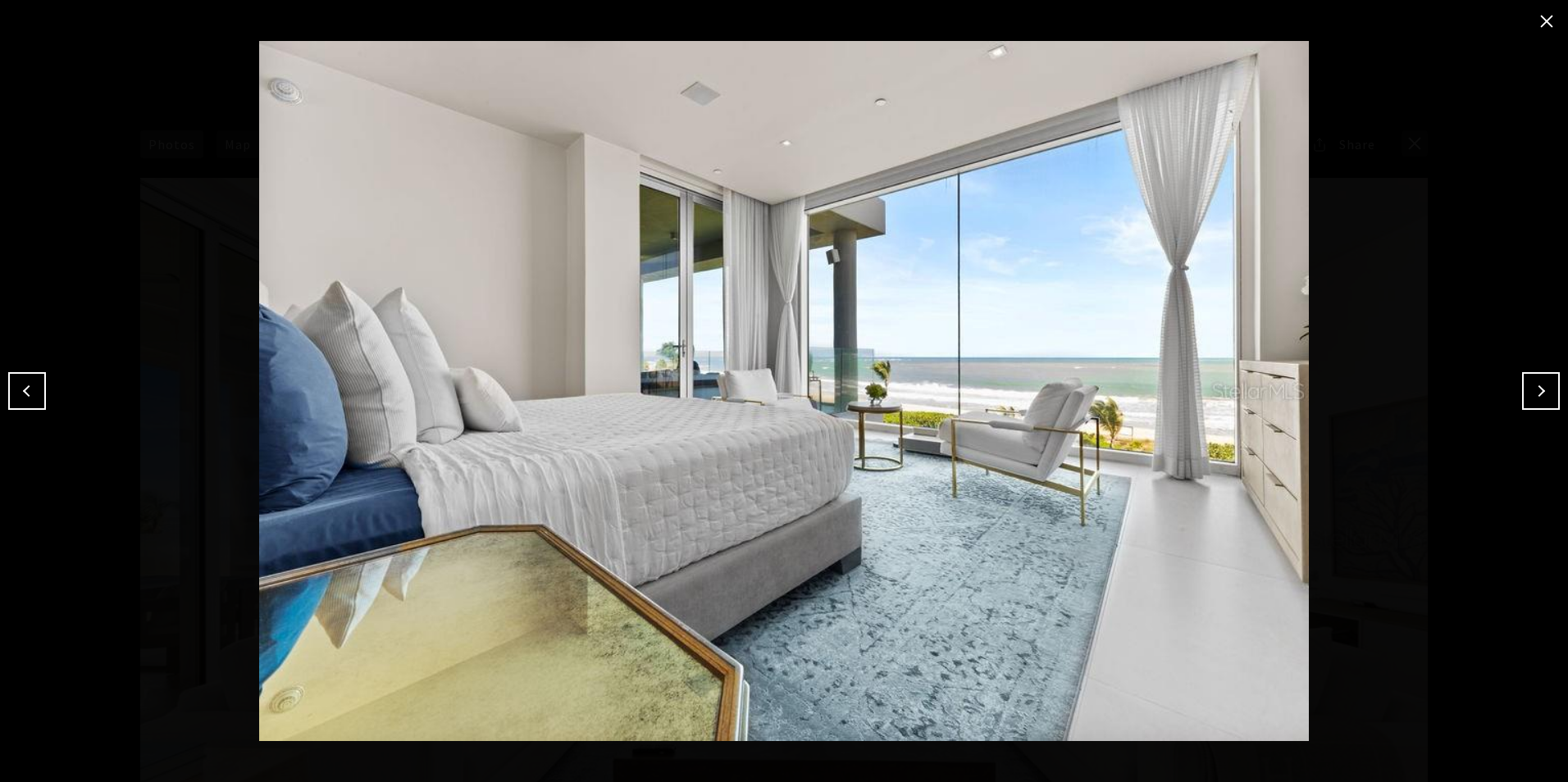
click at [1526, 395] on button "Next" at bounding box center [1540, 391] width 37 height 37
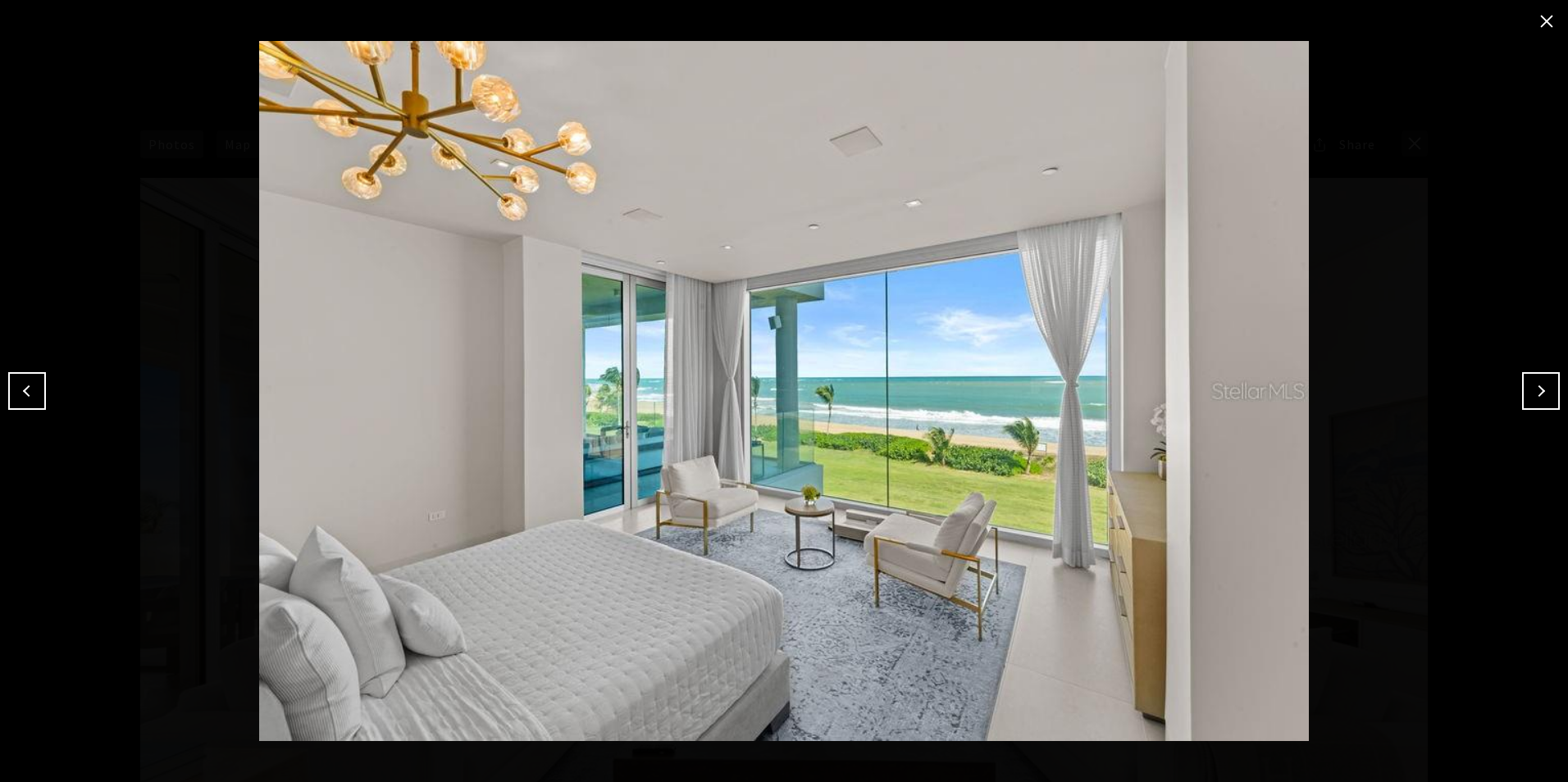
click at [1530, 394] on button "Next" at bounding box center [1540, 391] width 37 height 37
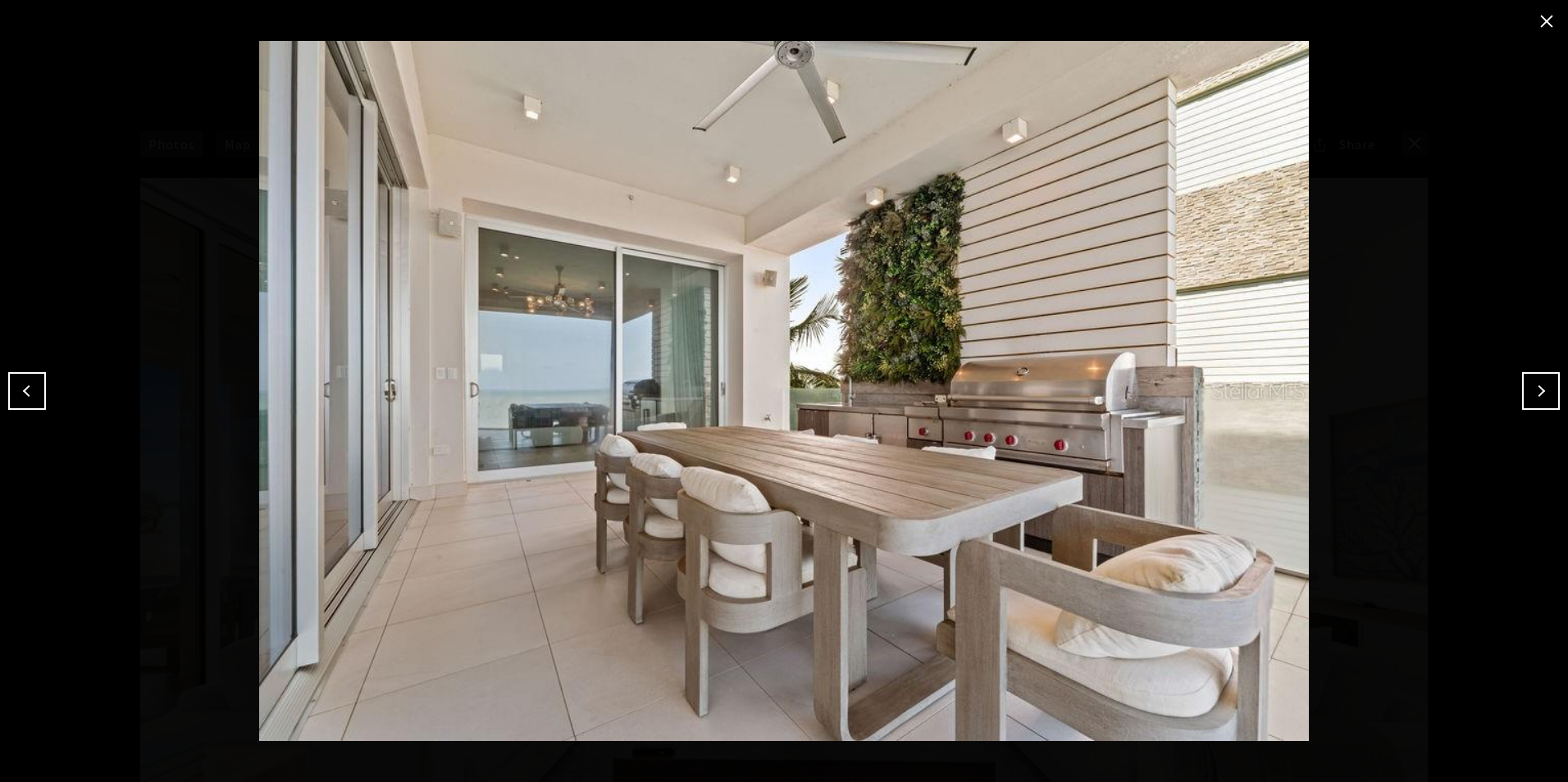
click at [1530, 394] on button "Next" at bounding box center [1540, 391] width 37 height 37
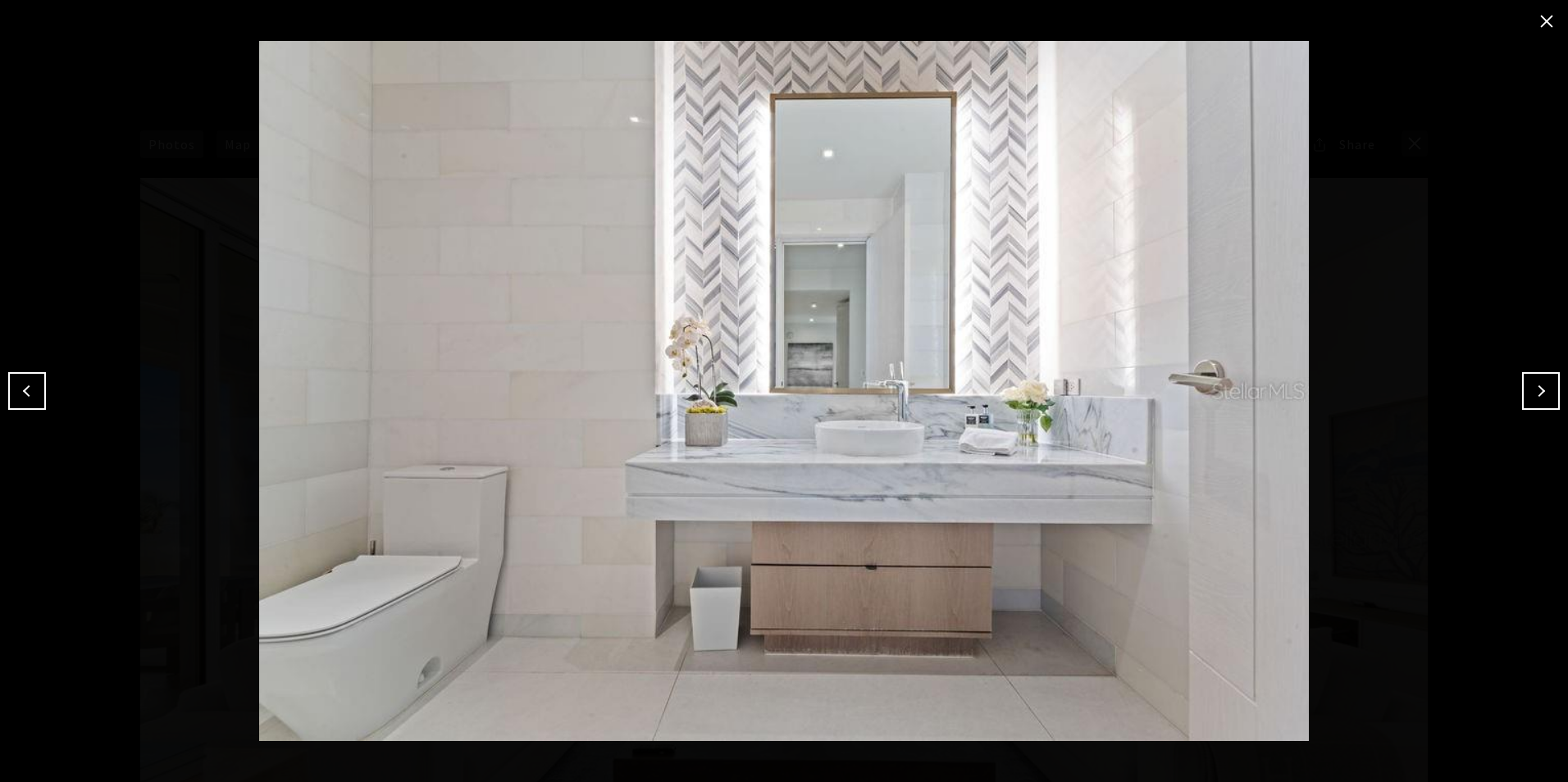
click at [1530, 394] on button "Next" at bounding box center [1540, 391] width 37 height 37
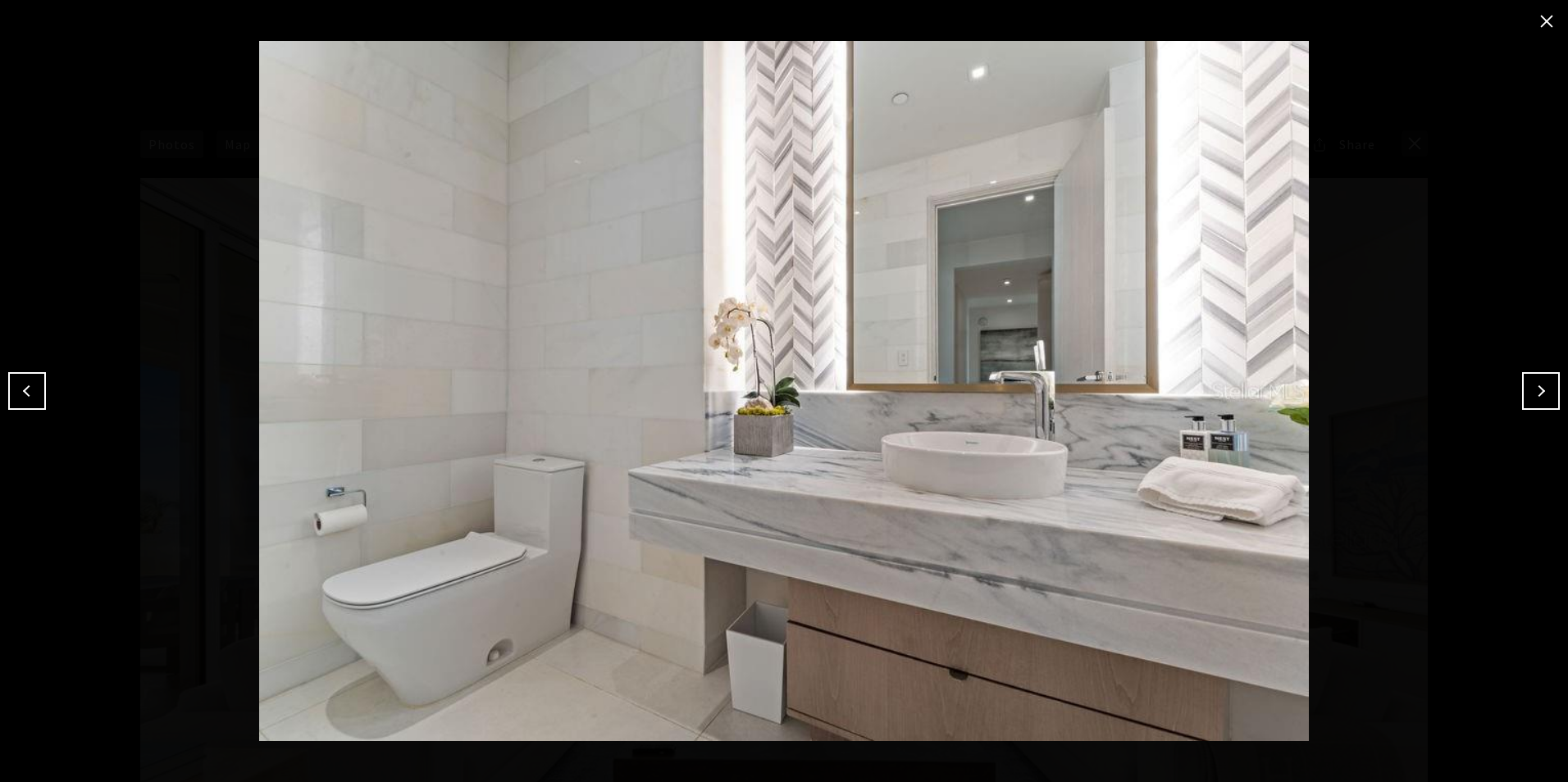
click at [1553, 389] on button "Next" at bounding box center [1540, 391] width 37 height 37
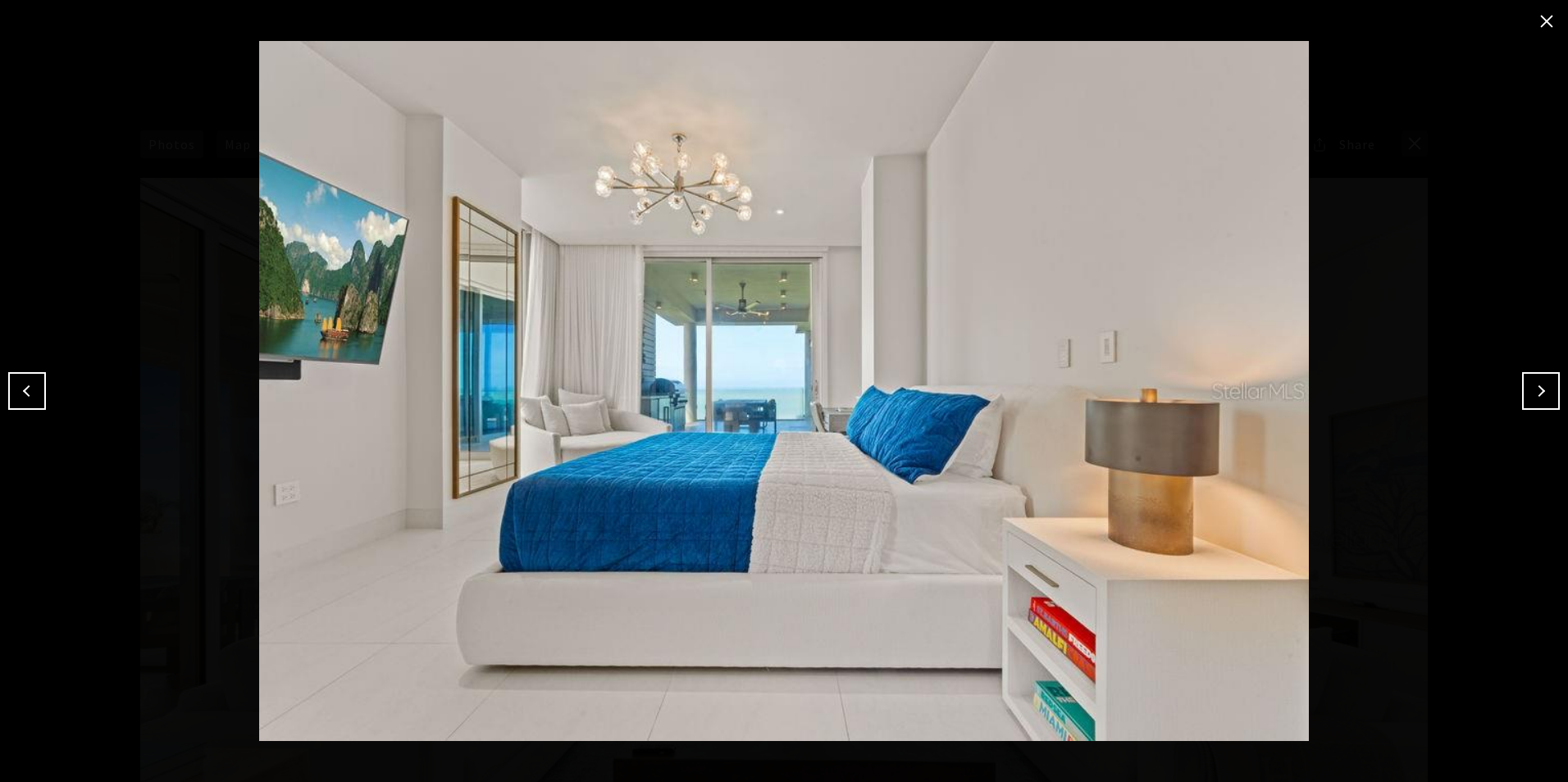
click at [1550, 391] on button "Next" at bounding box center [1540, 391] width 37 height 37
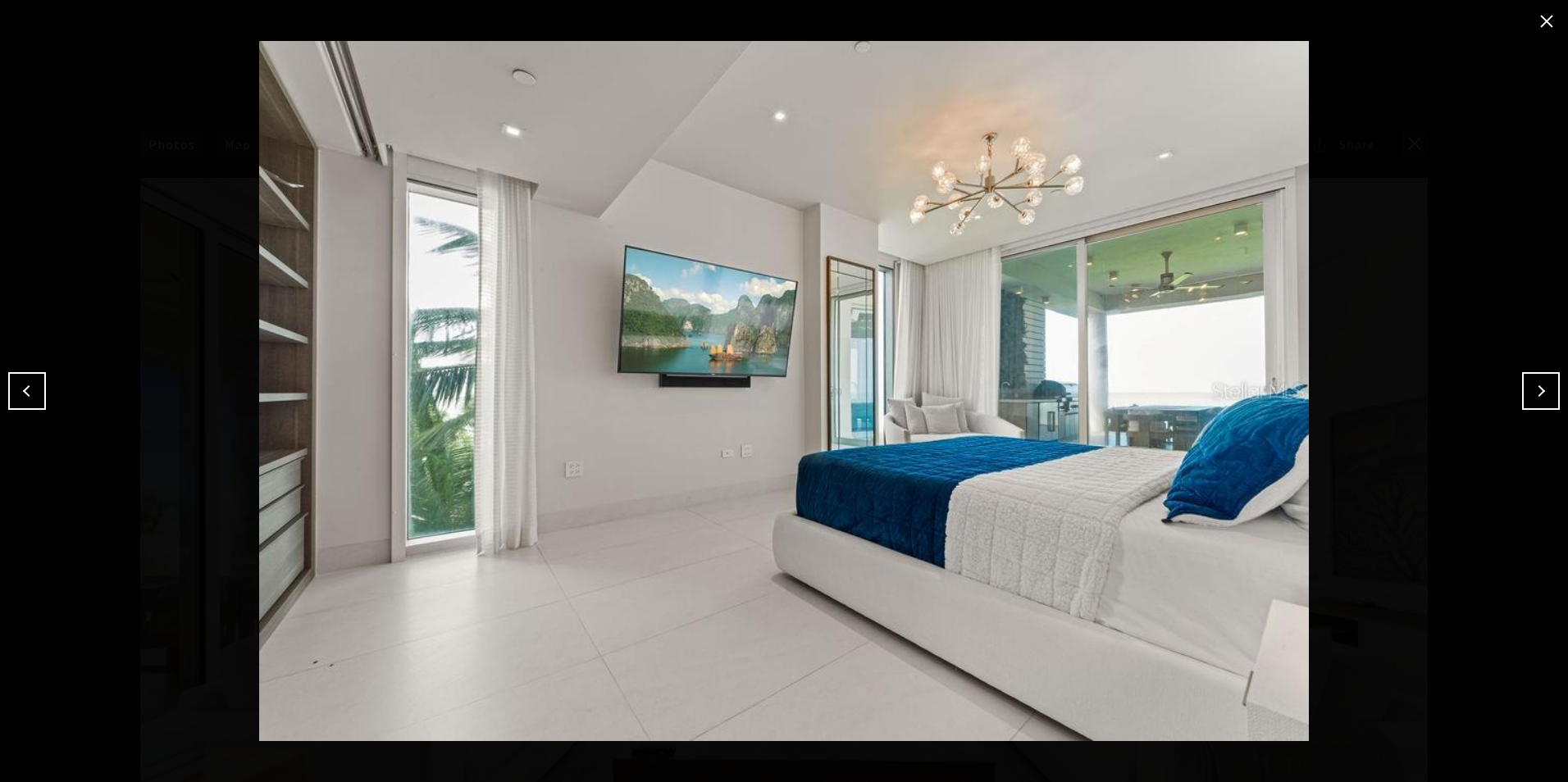
click at [1550, 391] on button "Next" at bounding box center [1540, 391] width 37 height 37
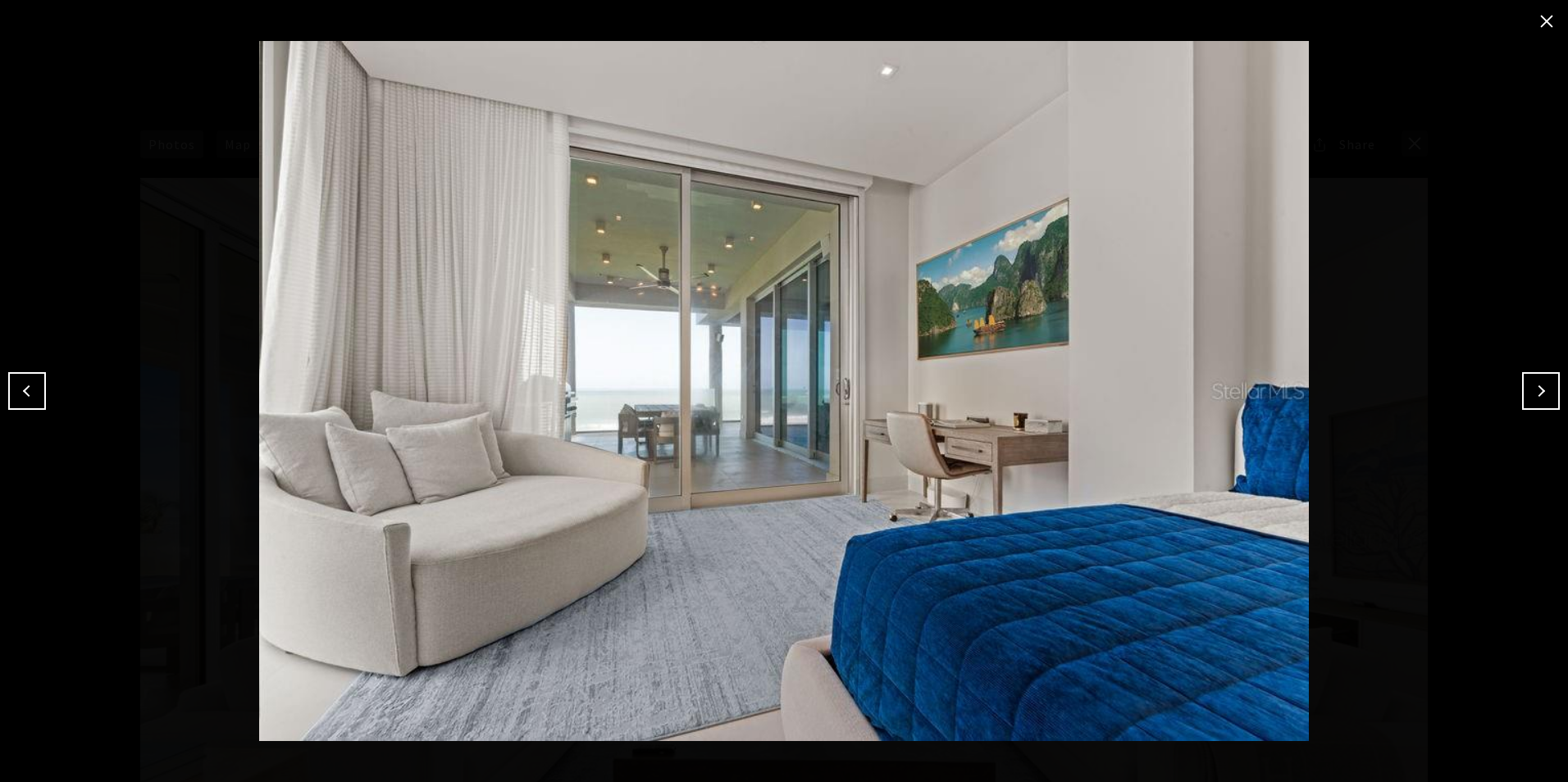
click at [1550, 391] on button "Next" at bounding box center [1540, 391] width 37 height 37
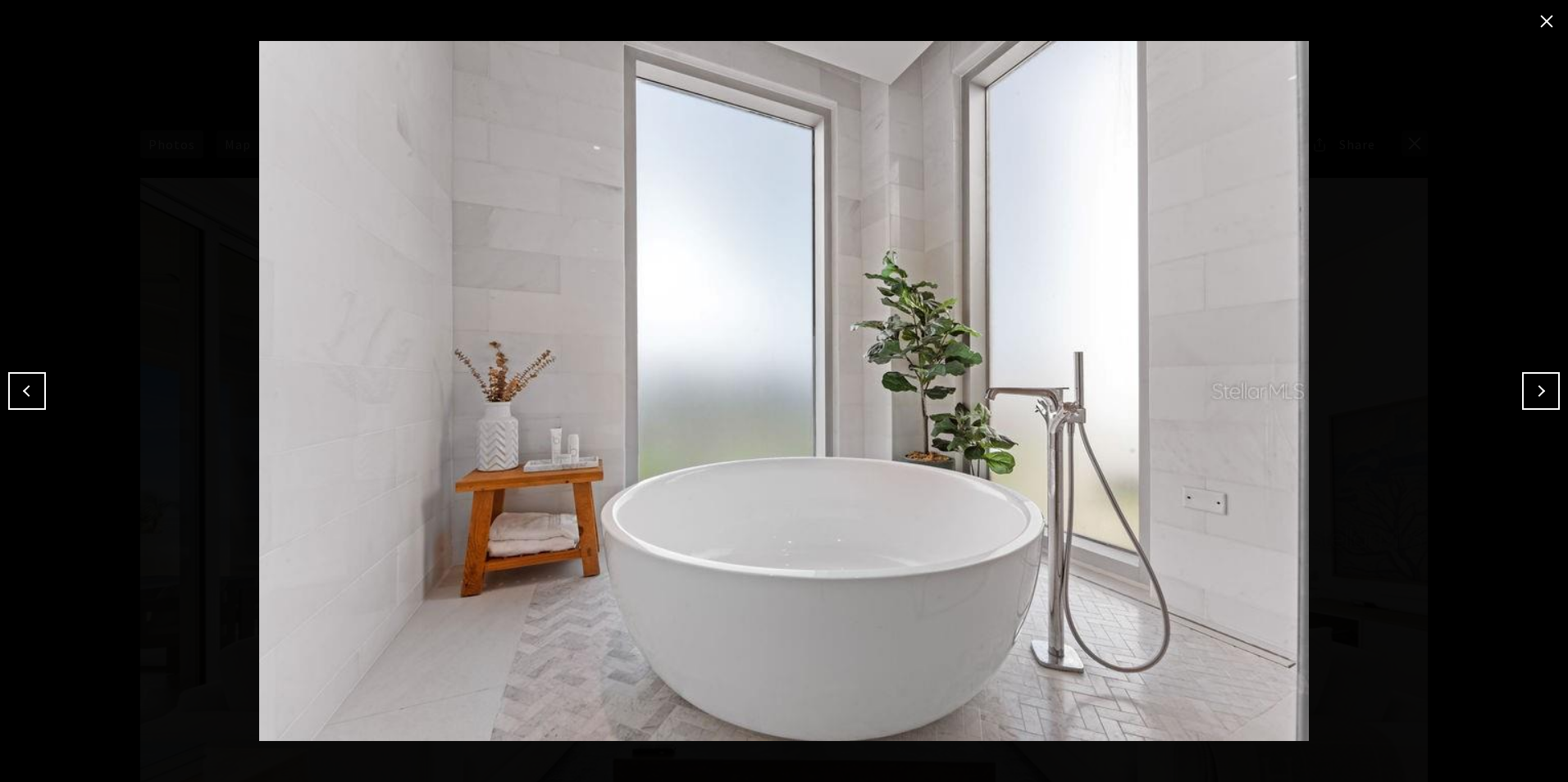
click at [1550, 391] on button "Next" at bounding box center [1540, 391] width 37 height 37
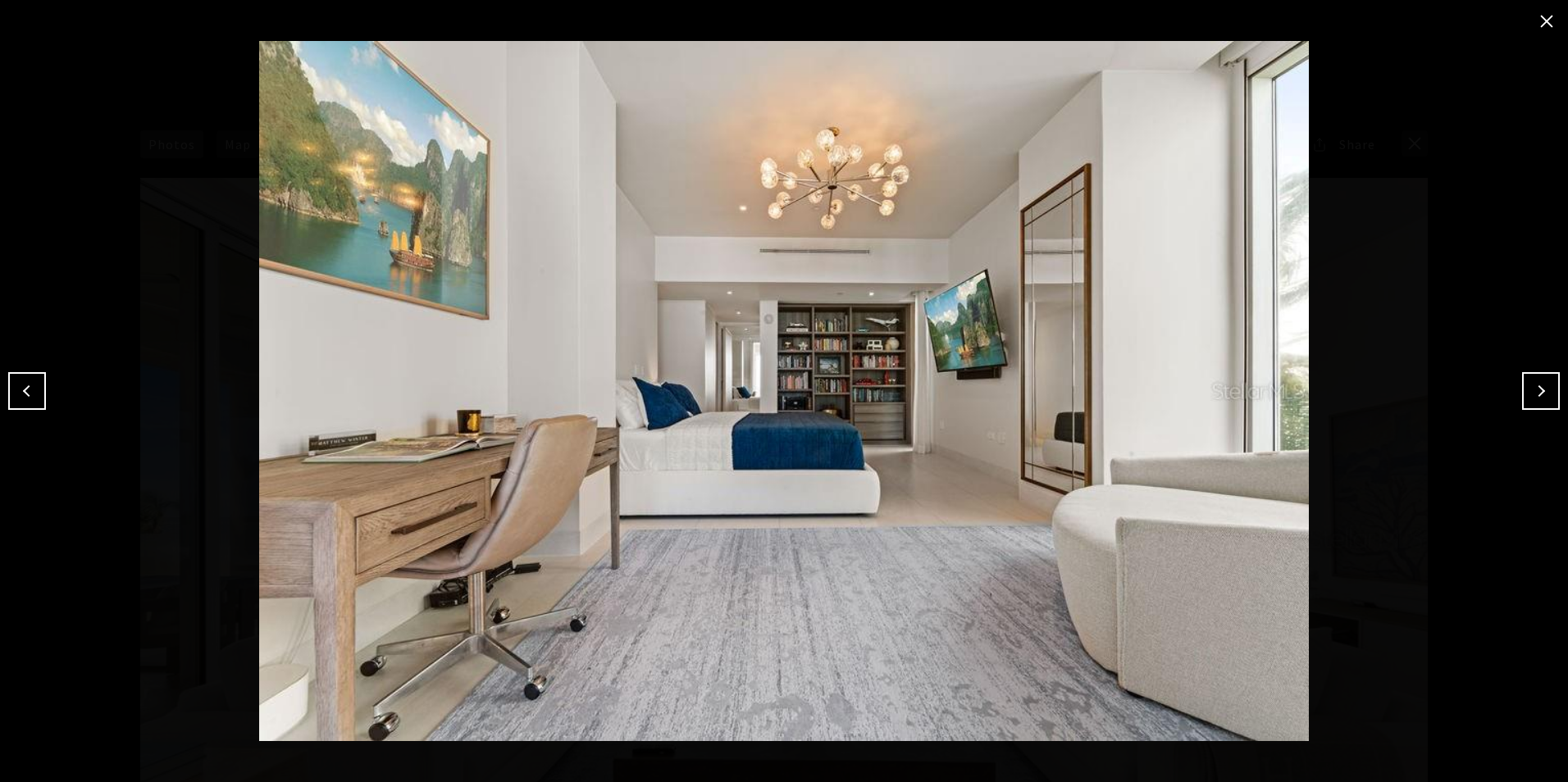
click at [1550, 391] on button "Next" at bounding box center [1540, 391] width 37 height 37
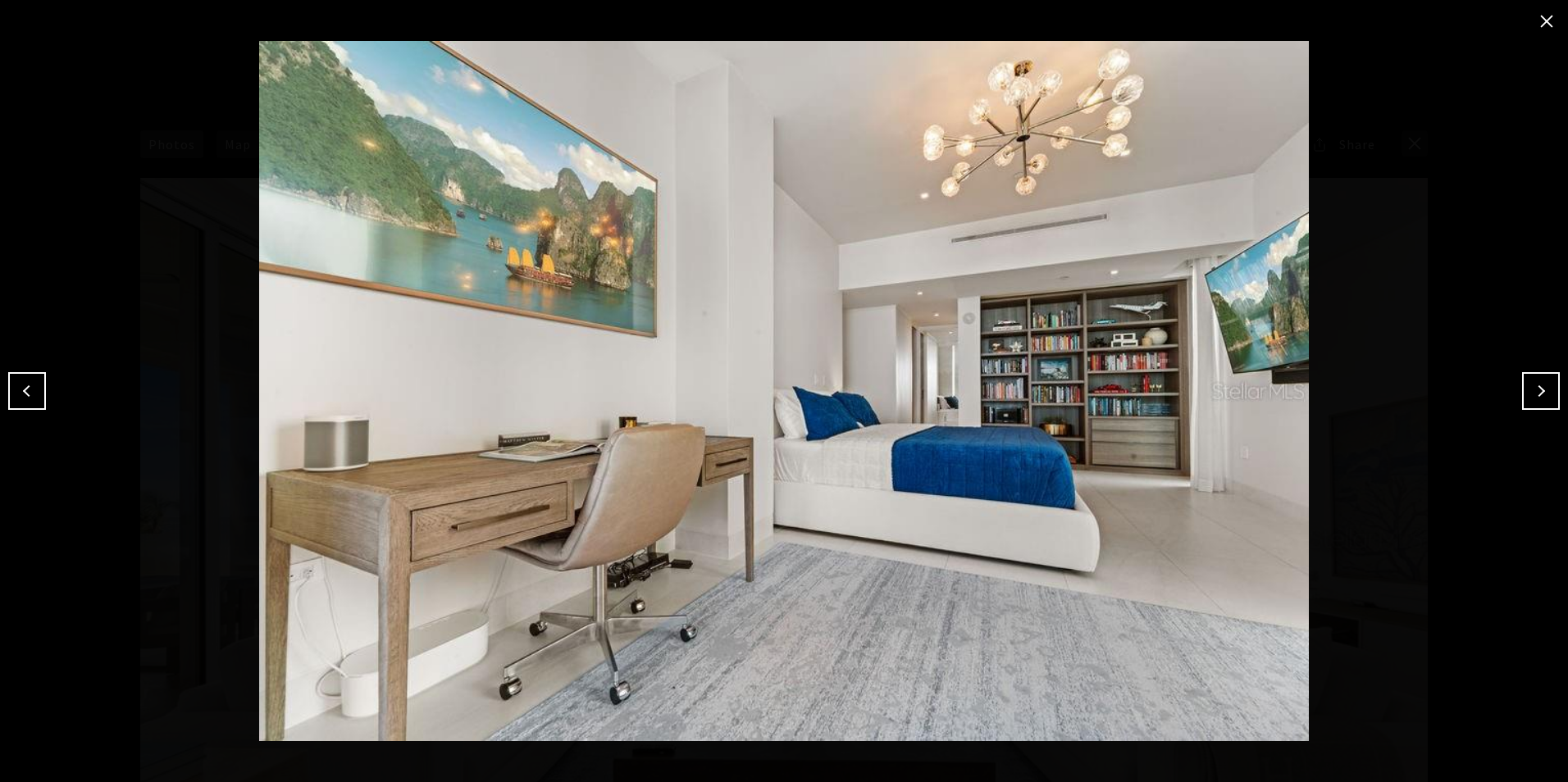
click at [1550, 391] on button "Next" at bounding box center [1540, 391] width 37 height 37
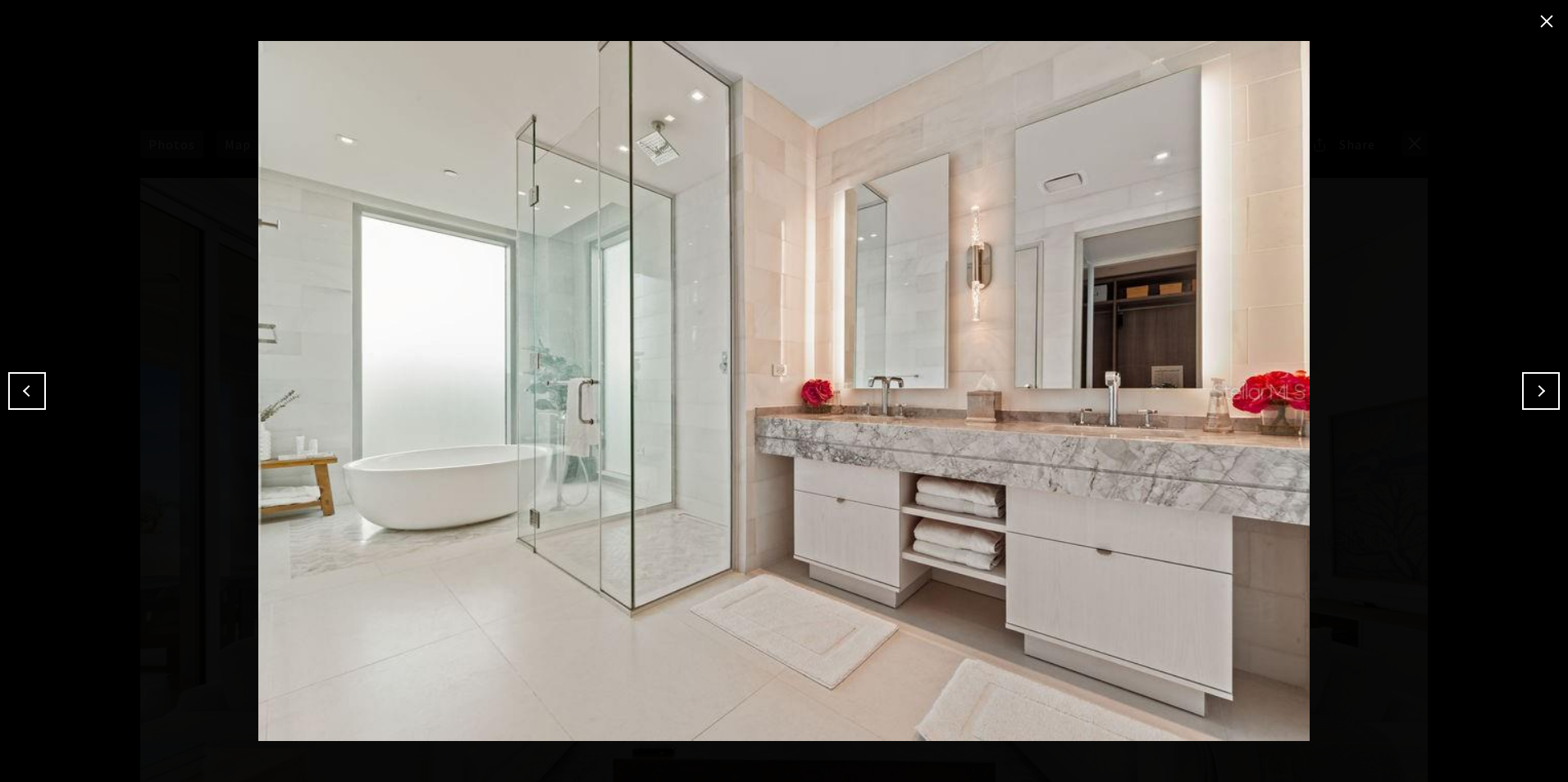
click at [1550, 391] on button "Next" at bounding box center [1540, 391] width 37 height 37
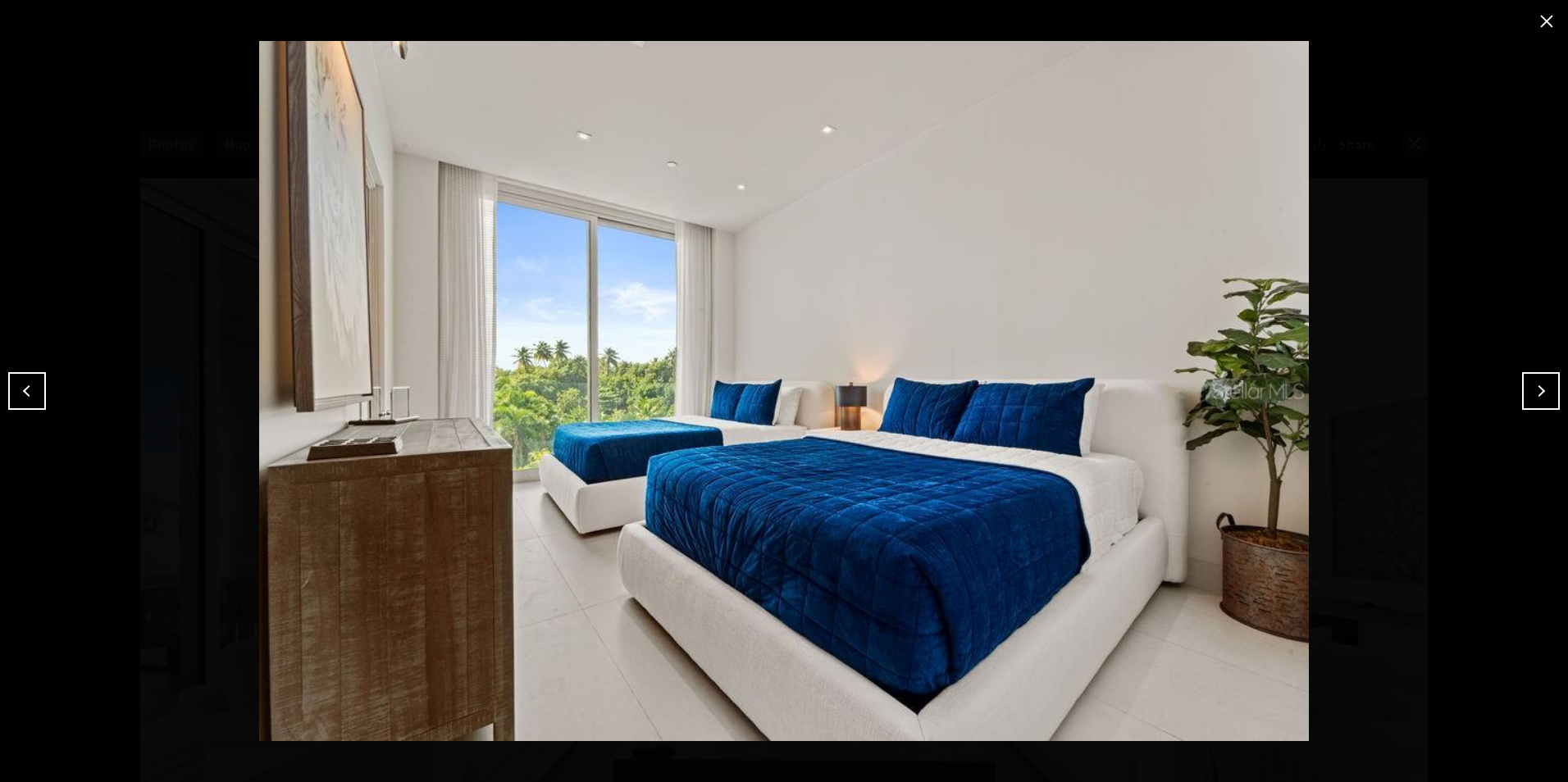
click at [1550, 391] on button "Next" at bounding box center [1540, 391] width 37 height 37
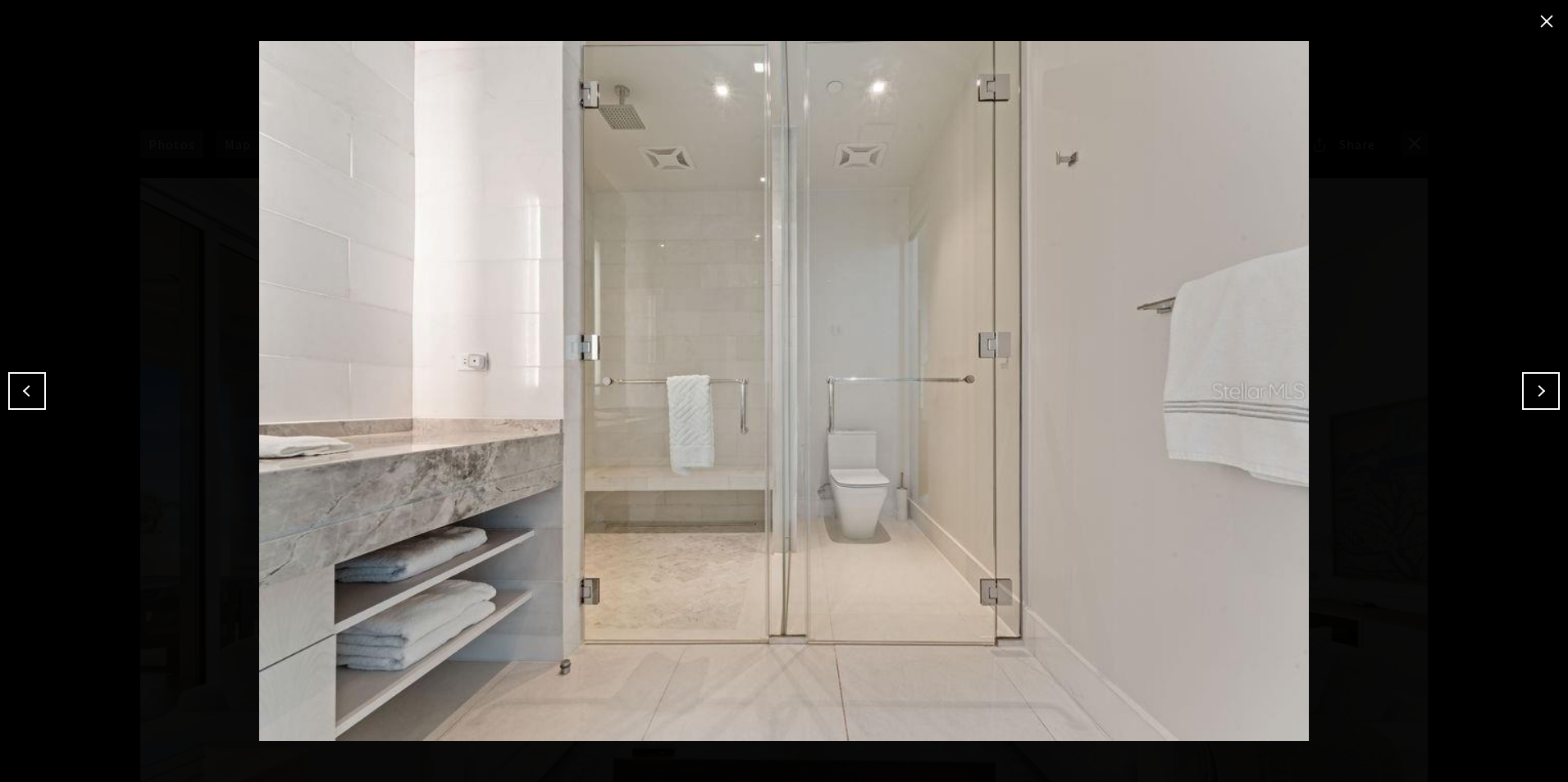
click at [1550, 391] on button "Next" at bounding box center [1540, 391] width 37 height 37
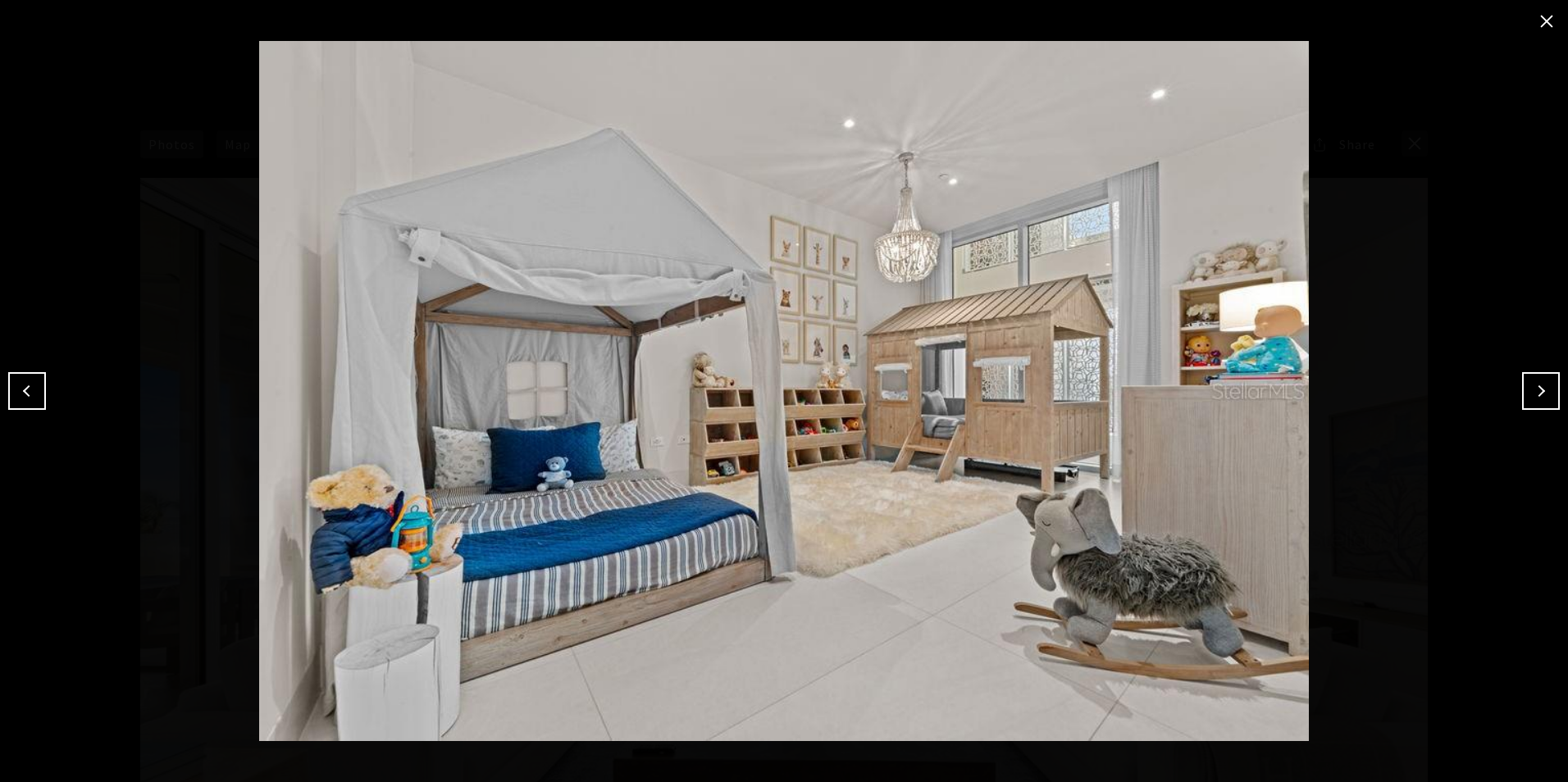
click at [16, 82] on div at bounding box center [784, 391] width 1568 height 782
